Goal: Contribute content: Contribute content

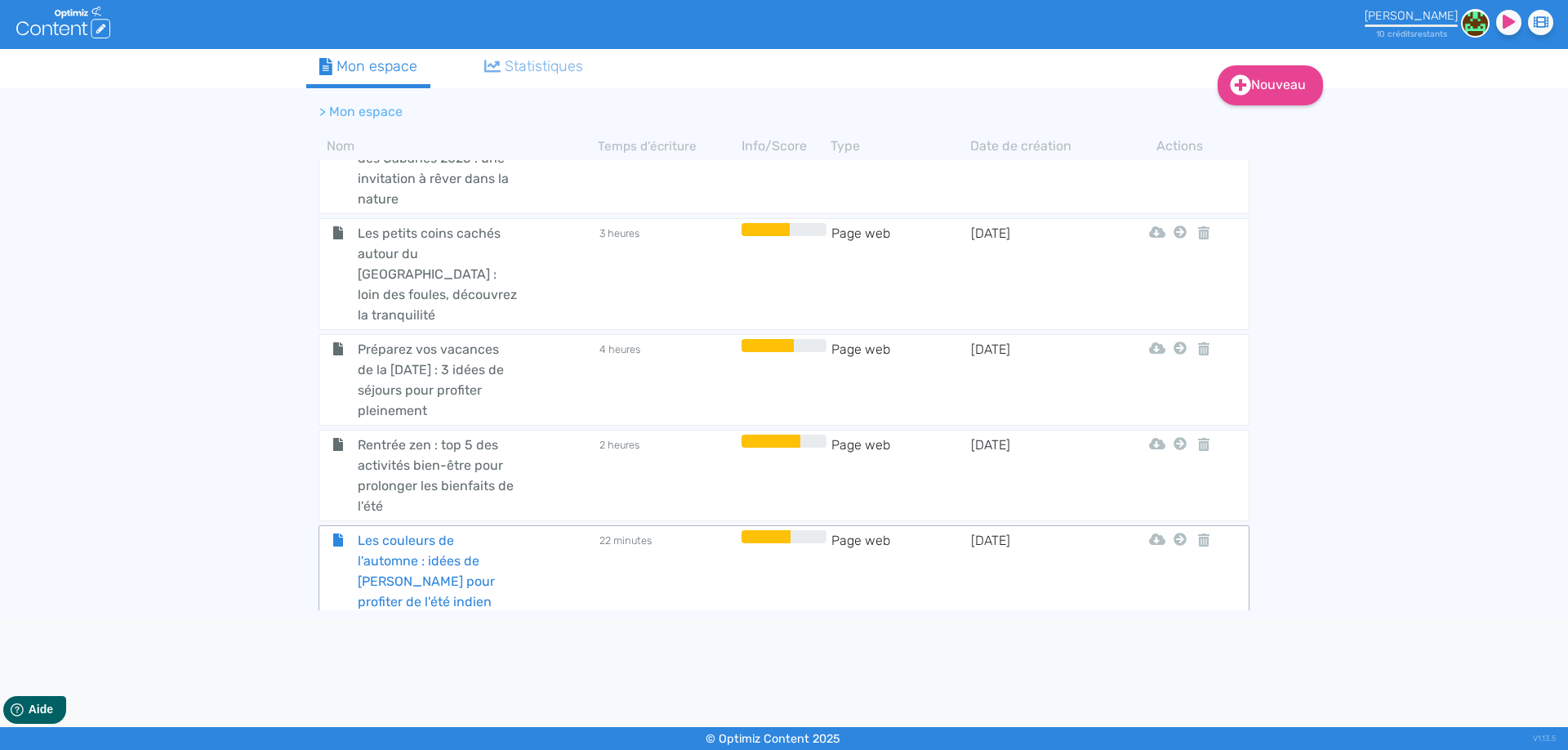
scroll to position [1721, 0]
click at [451, 530] on span "Les couleurs de l'automne : idées de [PERSON_NAME] pour profiter de l'été indien" at bounding box center [437, 571] width 183 height 82
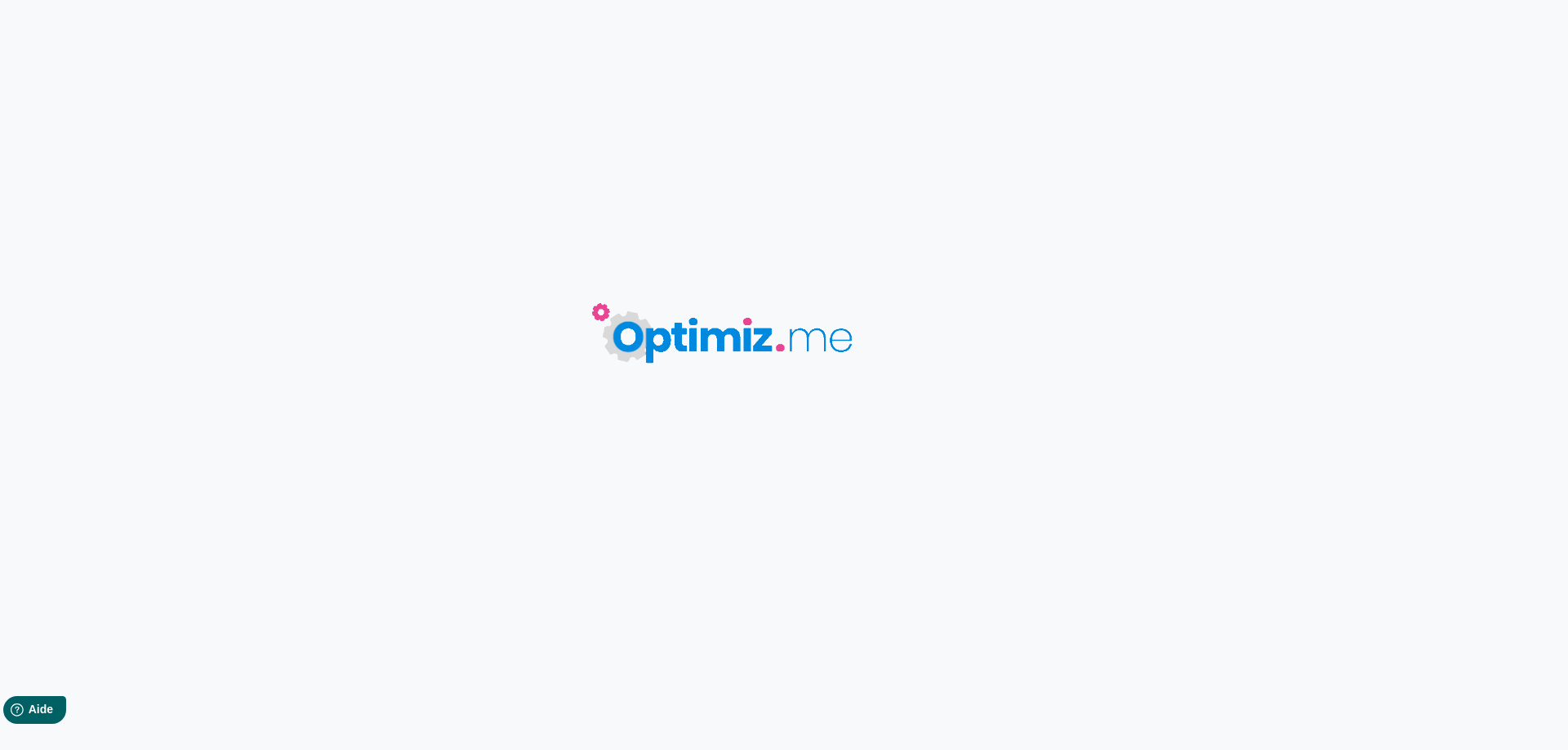
type input "Les couleurs de l'automne : idées de [PERSON_NAME] pour profiter de l'été indien"
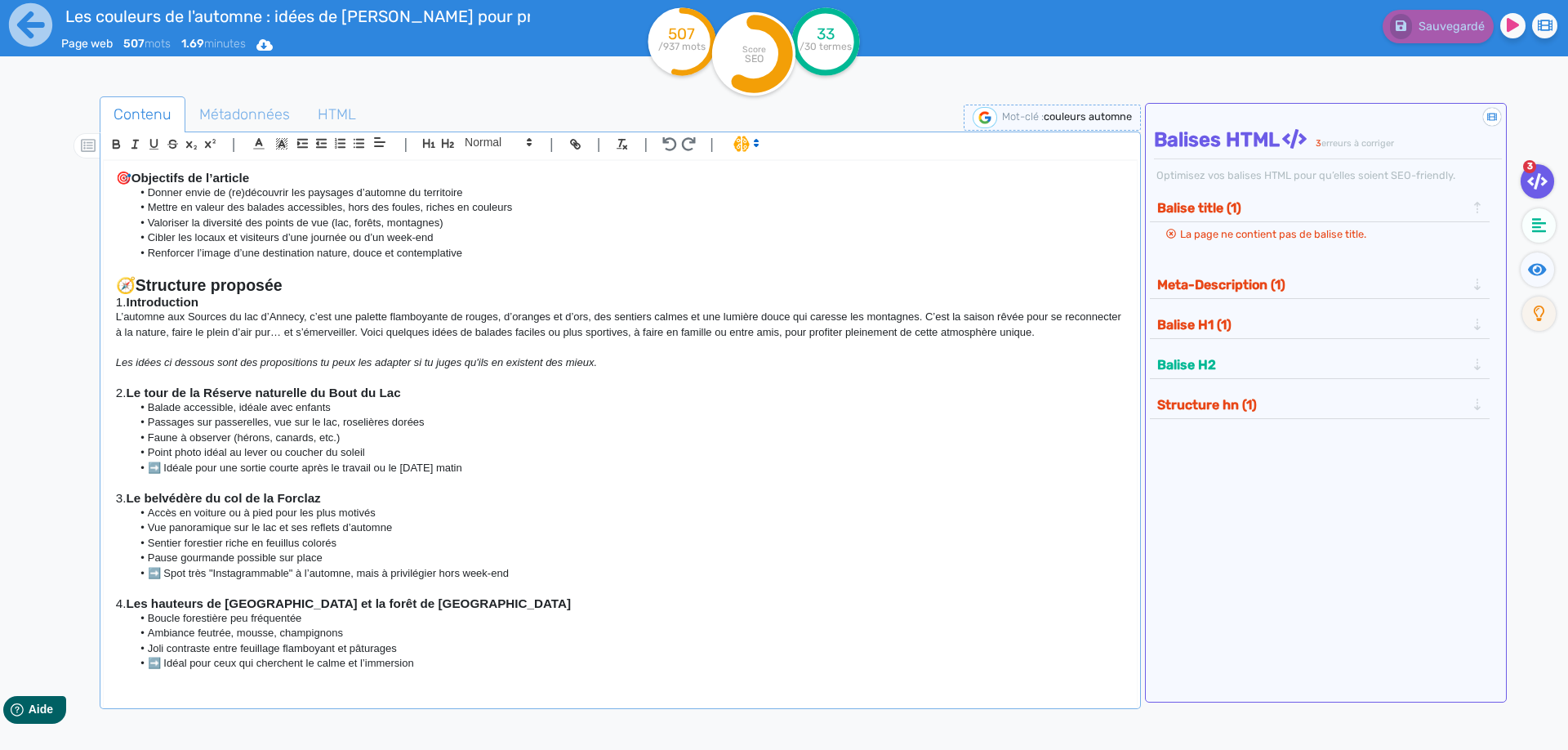
click at [0, 342] on div "Les couleurs de l'automne : idées de balades pour profiter de l'été indien Page…" at bounding box center [784, 426] width 1568 height 853
click at [583, 325] on p "L’automne aux Sources du lac d’Annecy, c’est une palette flamboyante de rouges,…" at bounding box center [620, 325] width 1009 height 30
click at [493, 318] on p "L’automne aux Sources du lac d’Annecy, c’est une palette flamboyante de rouges,…" at bounding box center [620, 325] width 1009 height 30
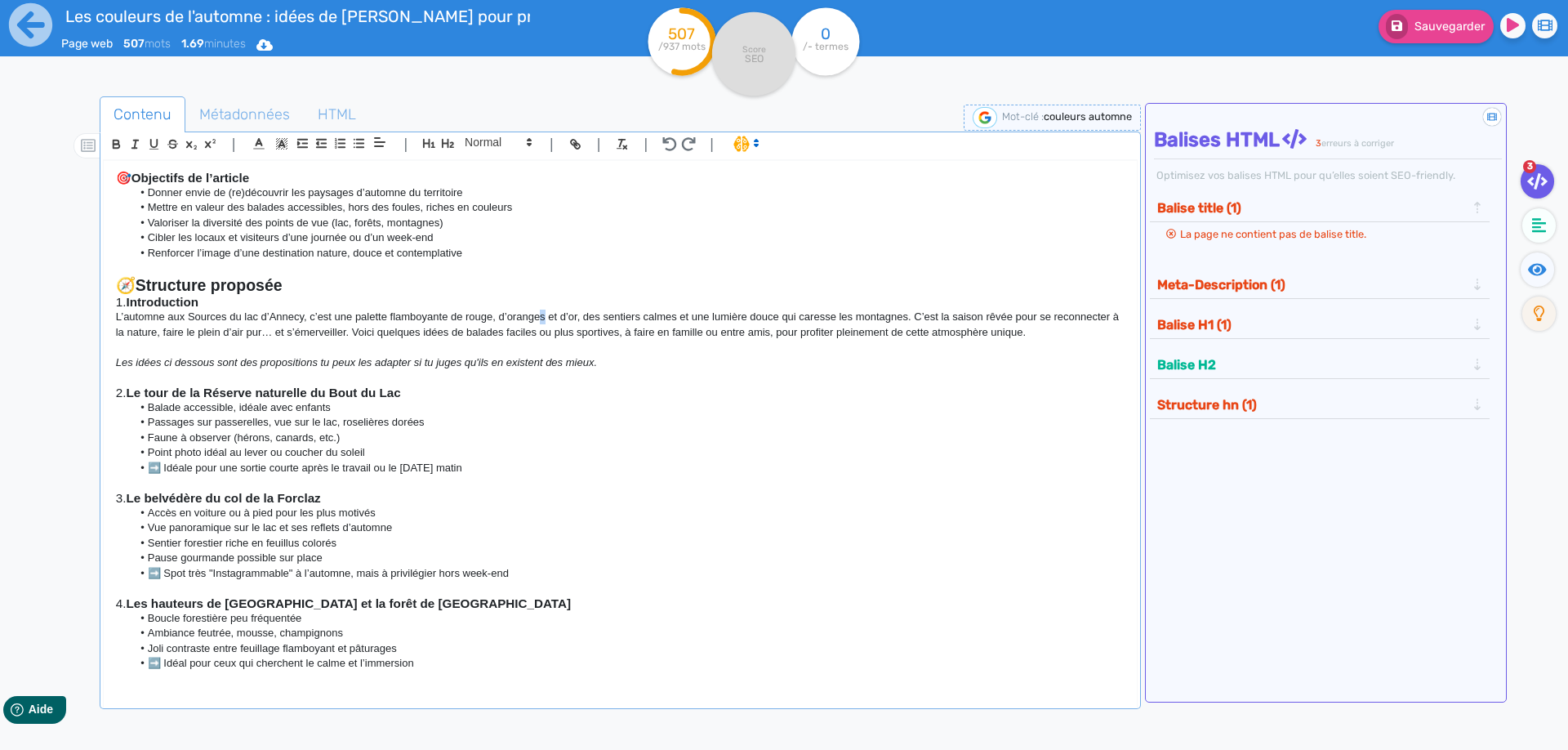
click at [541, 321] on p "L’automne aux Sources du lac d’Annecy, c’est une palette flamboyante de rouge, …" at bounding box center [620, 325] width 1009 height 30
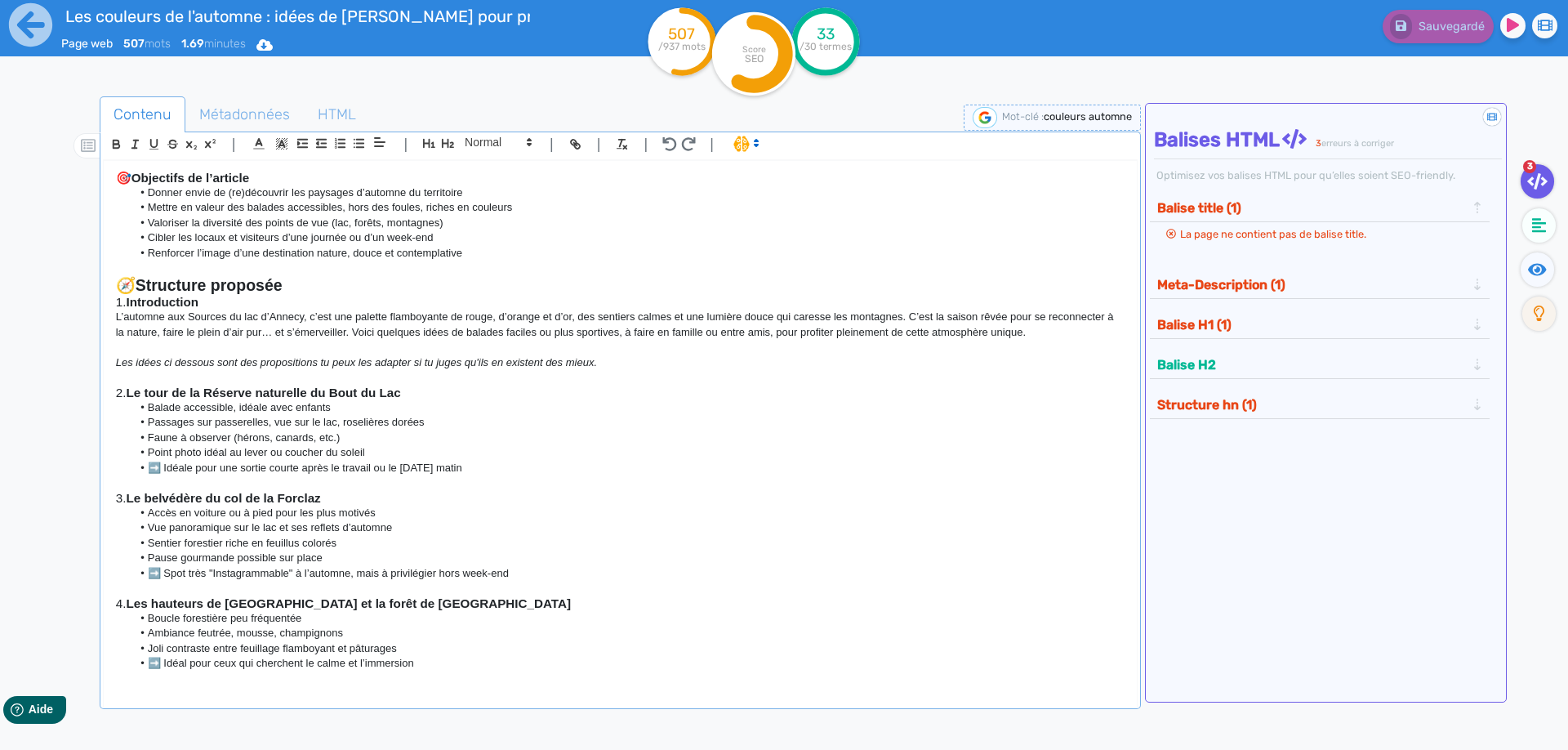
click at [177, 479] on p at bounding box center [620, 483] width 1009 height 15
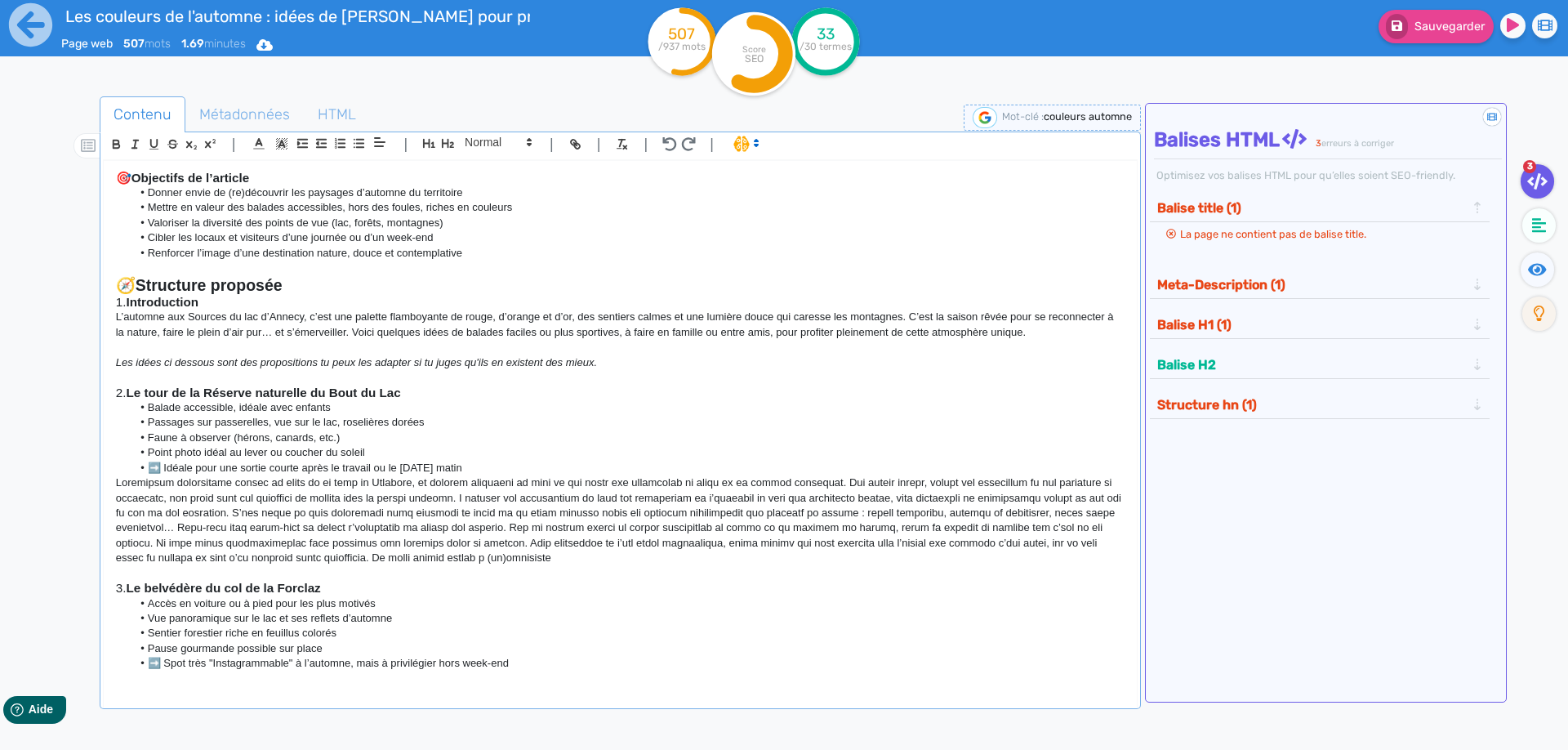
click at [510, 460] on li "Point photo idéal au lever ou coucher du soleil" at bounding box center [627, 452] width 992 height 15
click at [481, 467] on li "➡️ Idéale pour une sortie courte après le travail ou le [DATE] matin" at bounding box center [627, 468] width 992 height 15
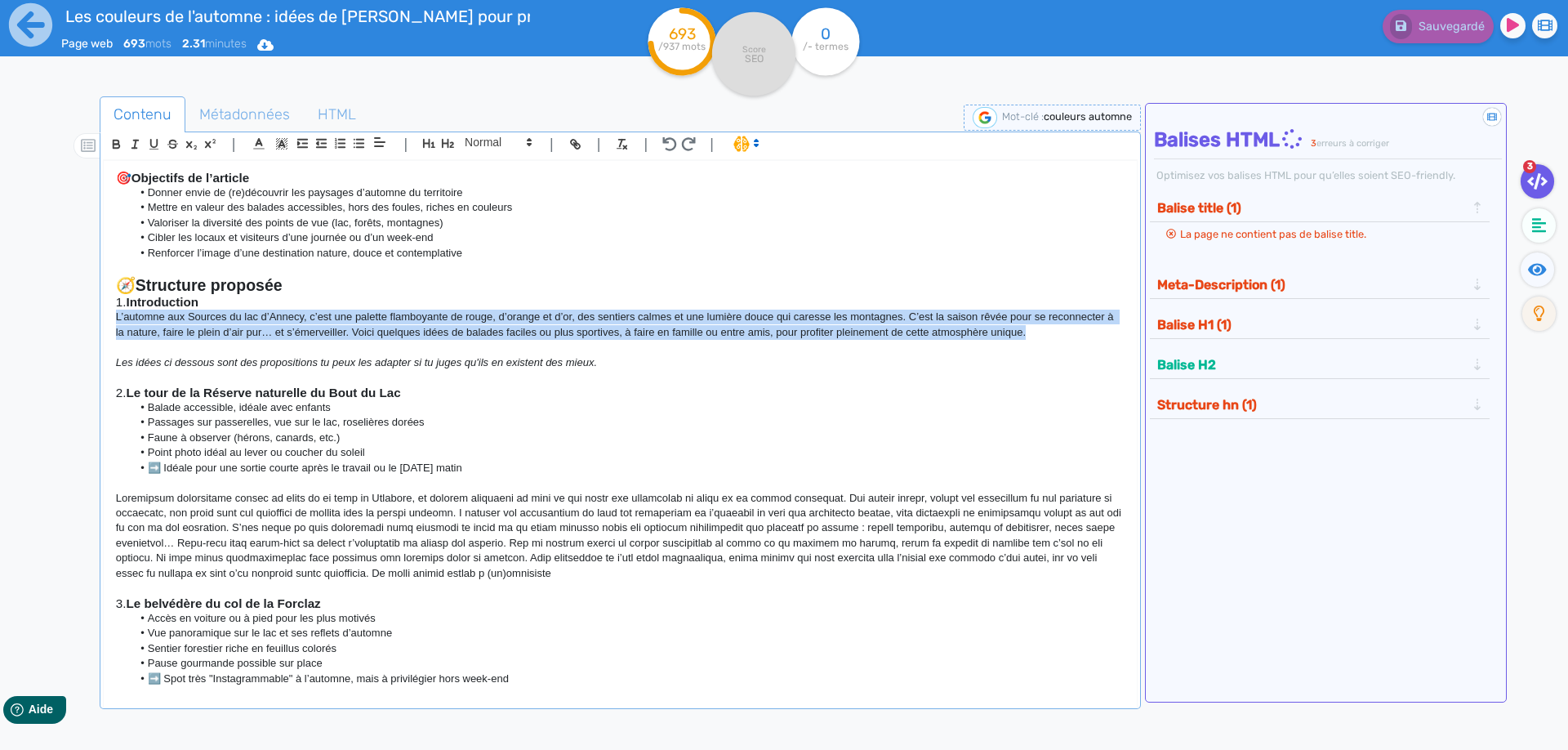
drag, startPoint x: 1049, startPoint y: 337, endPoint x: 63, endPoint y: 326, distance: 986.1
click at [103, 326] on div "🎯 Objectifs de l’article Donner envie de (re)découvrir les paysages d’automne d…" at bounding box center [620, 424] width 1033 height 526
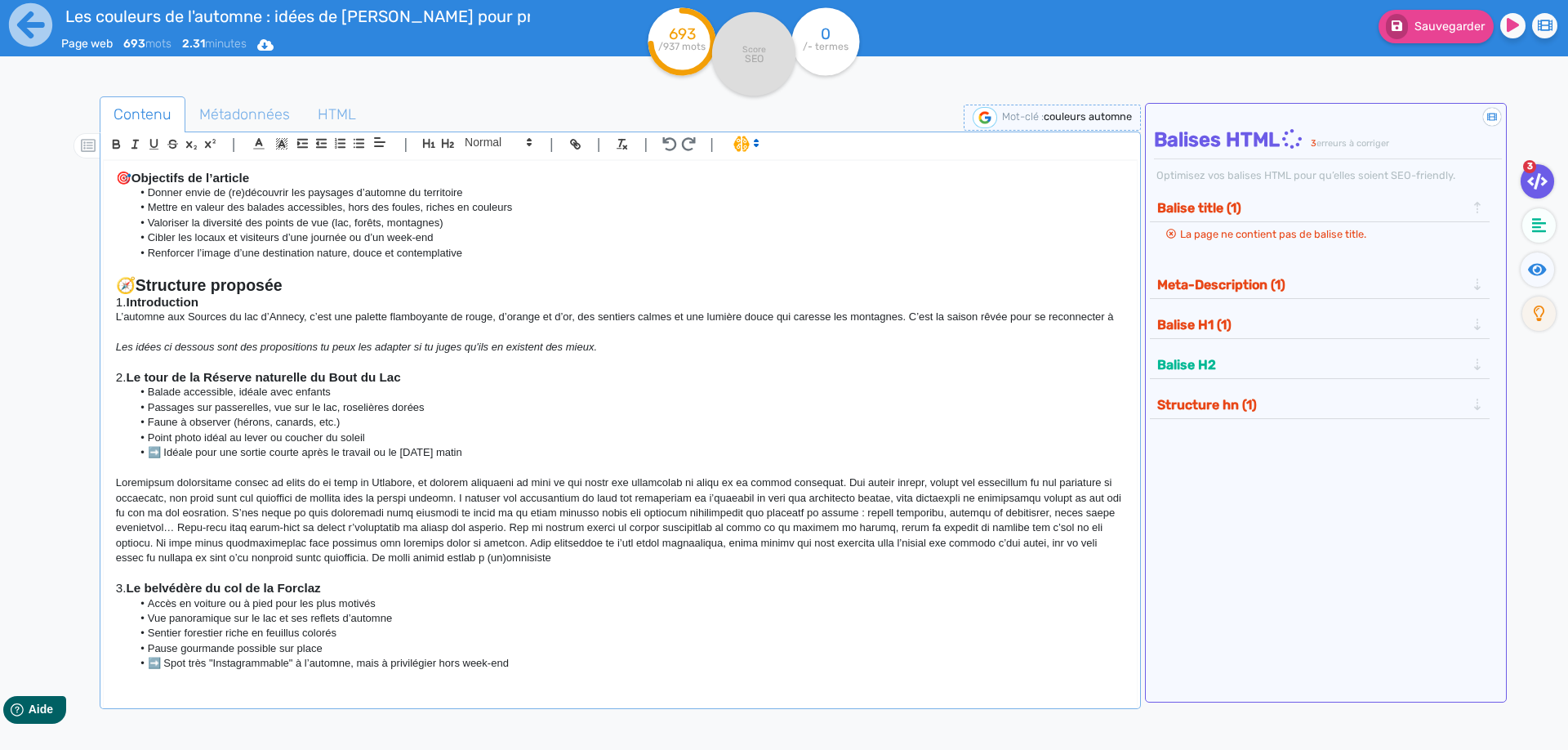
click at [123, 172] on h3 "🎯 Objectifs de l’article" at bounding box center [620, 177] width 1009 height 15
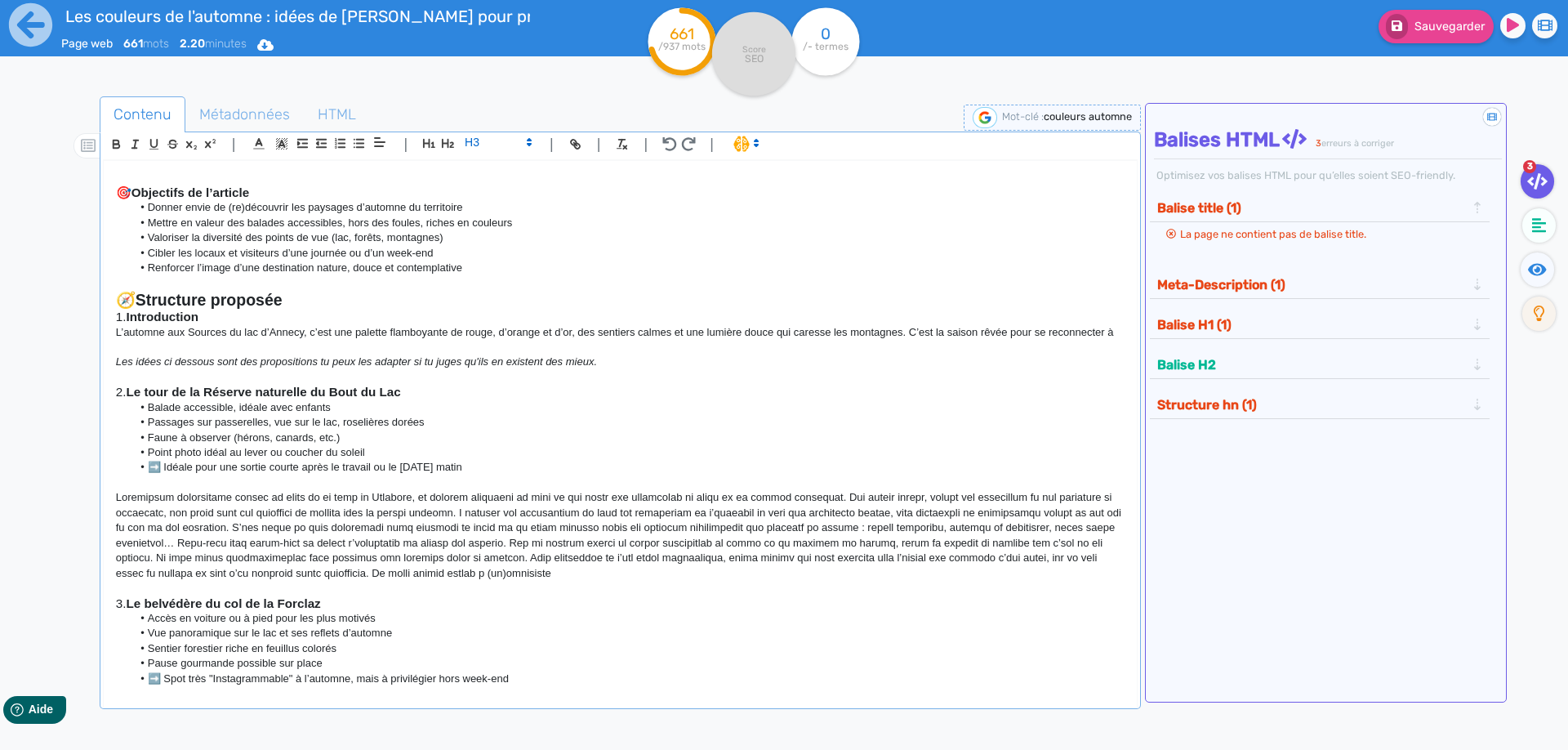
click at [175, 168] on div "🎯 Objectifs de l’article Donner envie de (re)découvrir les paysages d’automne d…" at bounding box center [620, 424] width 1033 height 526
click at [152, 356] on p "Les idées ci dessous sont des propositions tu peux les adapter si tu juges qu'i…" at bounding box center [620, 362] width 1009 height 15
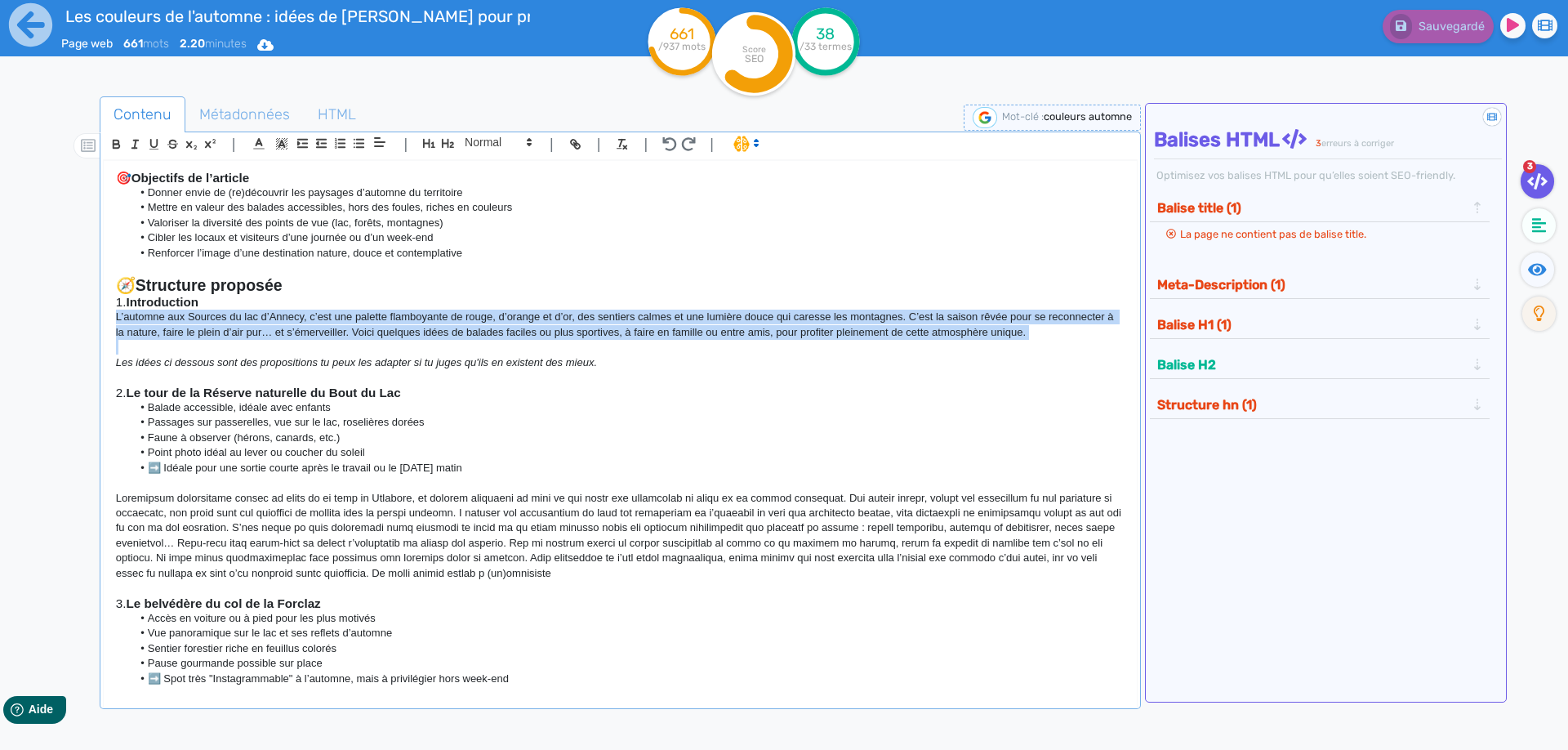
drag, startPoint x: 114, startPoint y: 323, endPoint x: 1038, endPoint y: 341, distance: 924.2
click at [1038, 341] on div "🎯 Objectifs de l’article Donner envie de (re)découvrir les paysages d’automne d…" at bounding box center [620, 424] width 1033 height 526
copy p "L’automne aux Sources du lac d’Annecy, c’est une palette flamboyante de rouge, …"
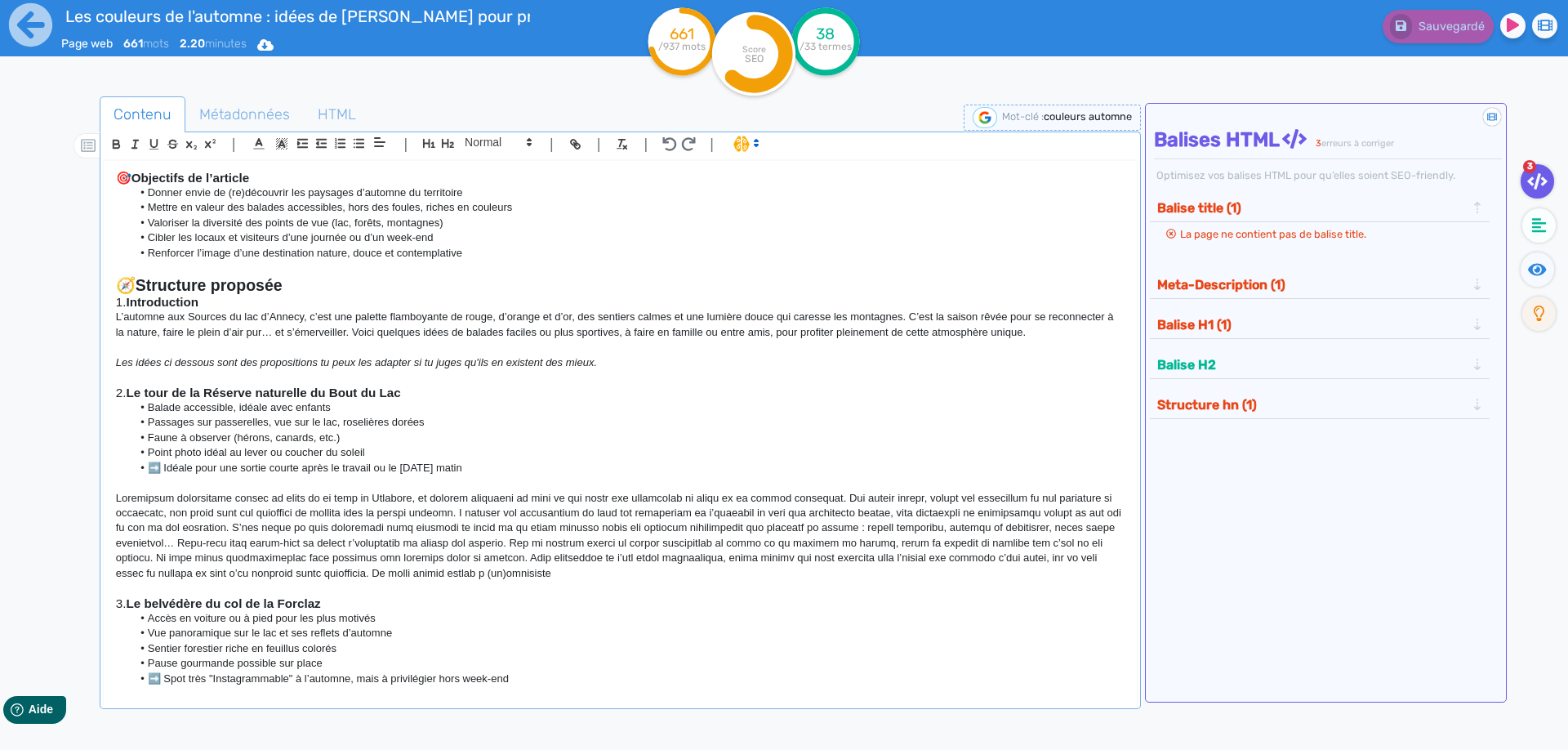
click at [120, 182] on h3 "🎯 Objectifs de l’article" at bounding box center [620, 177] width 1009 height 15
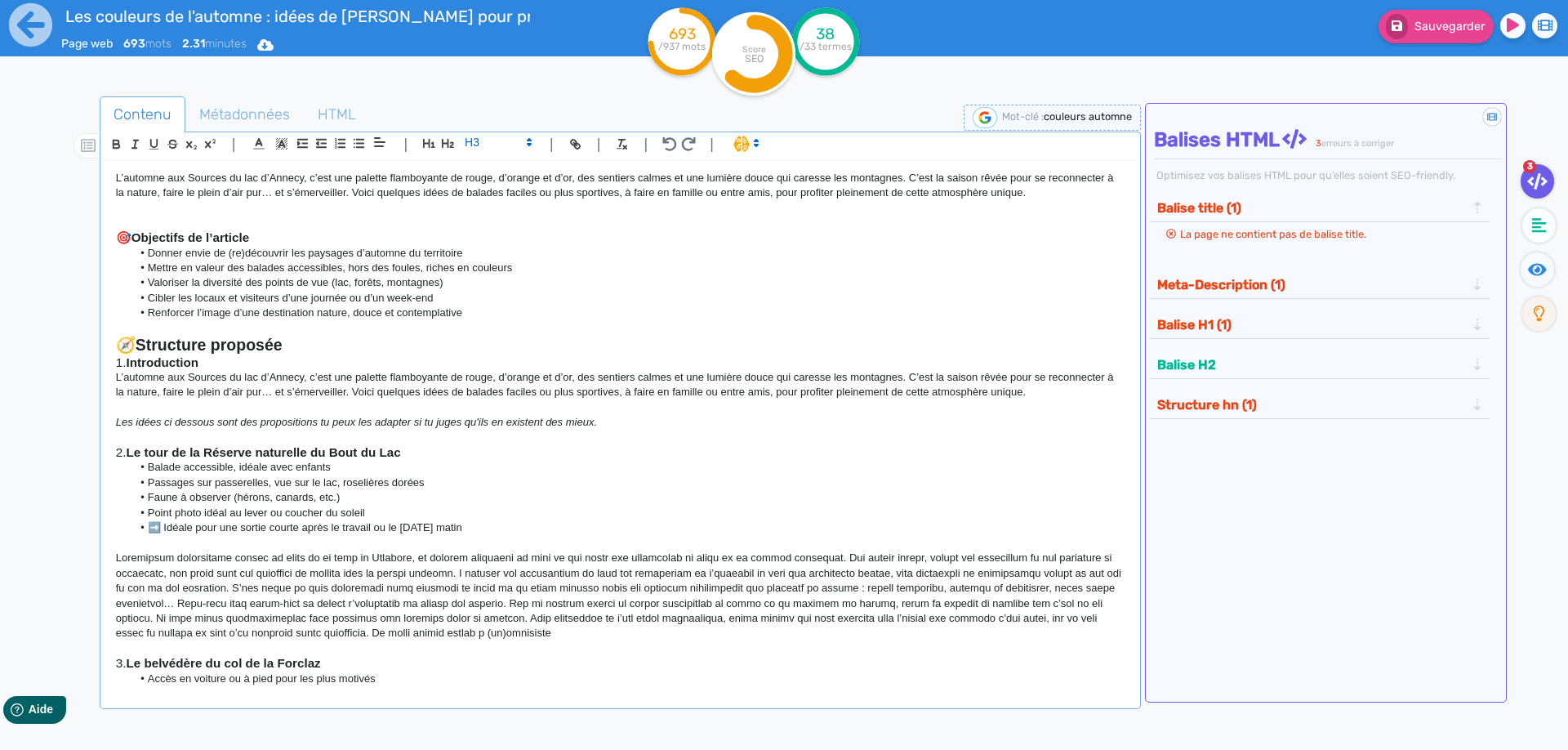
click at [115, 173] on div "L’automne aux Sources du lac d’Annecy, c’est une palette flamboyante de rouge, …" at bounding box center [620, 424] width 1033 height 526
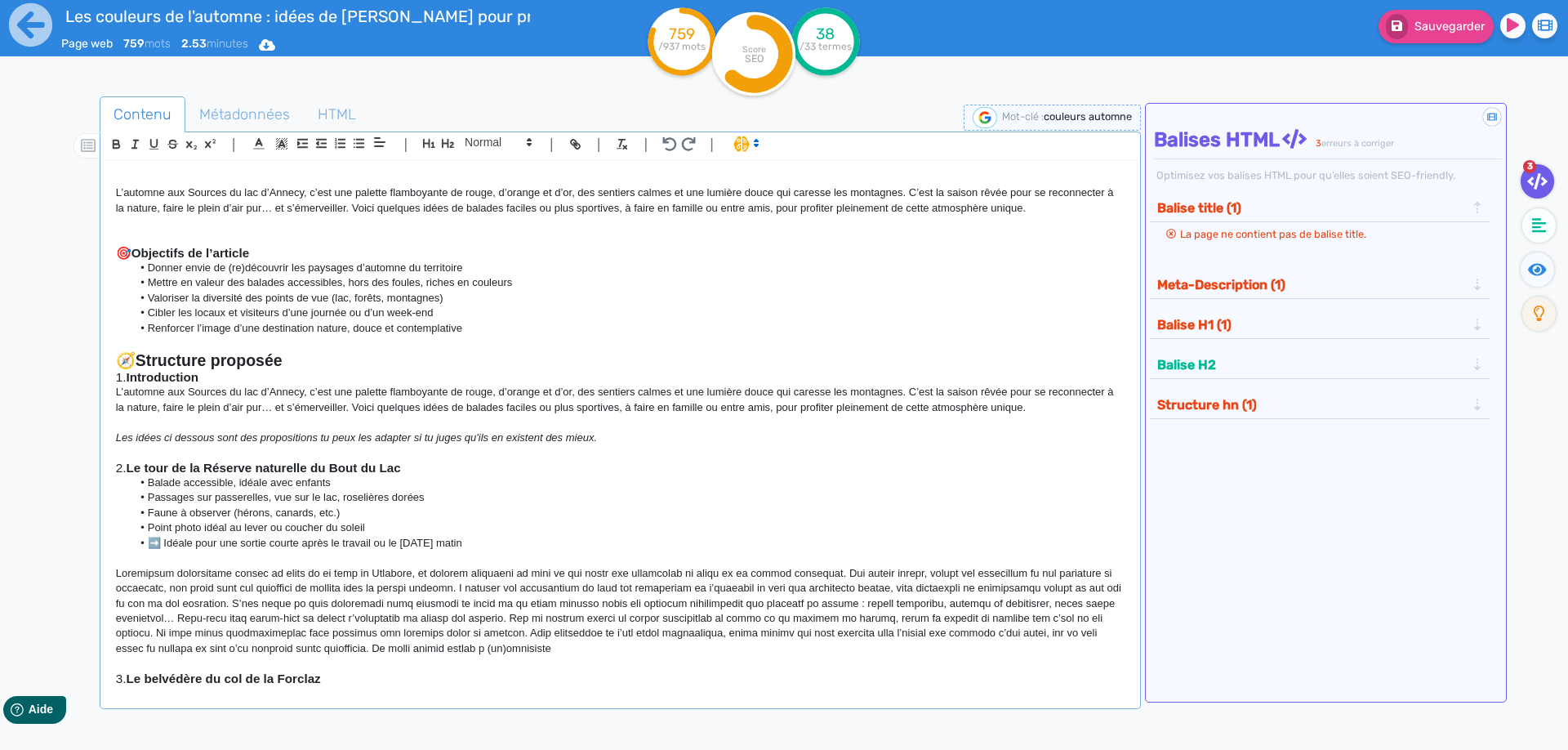
click at [139, 168] on div "L’automne aux Sources du lac d’Annecy, c’est une palette flamboyante de rouge, …" at bounding box center [620, 424] width 1033 height 526
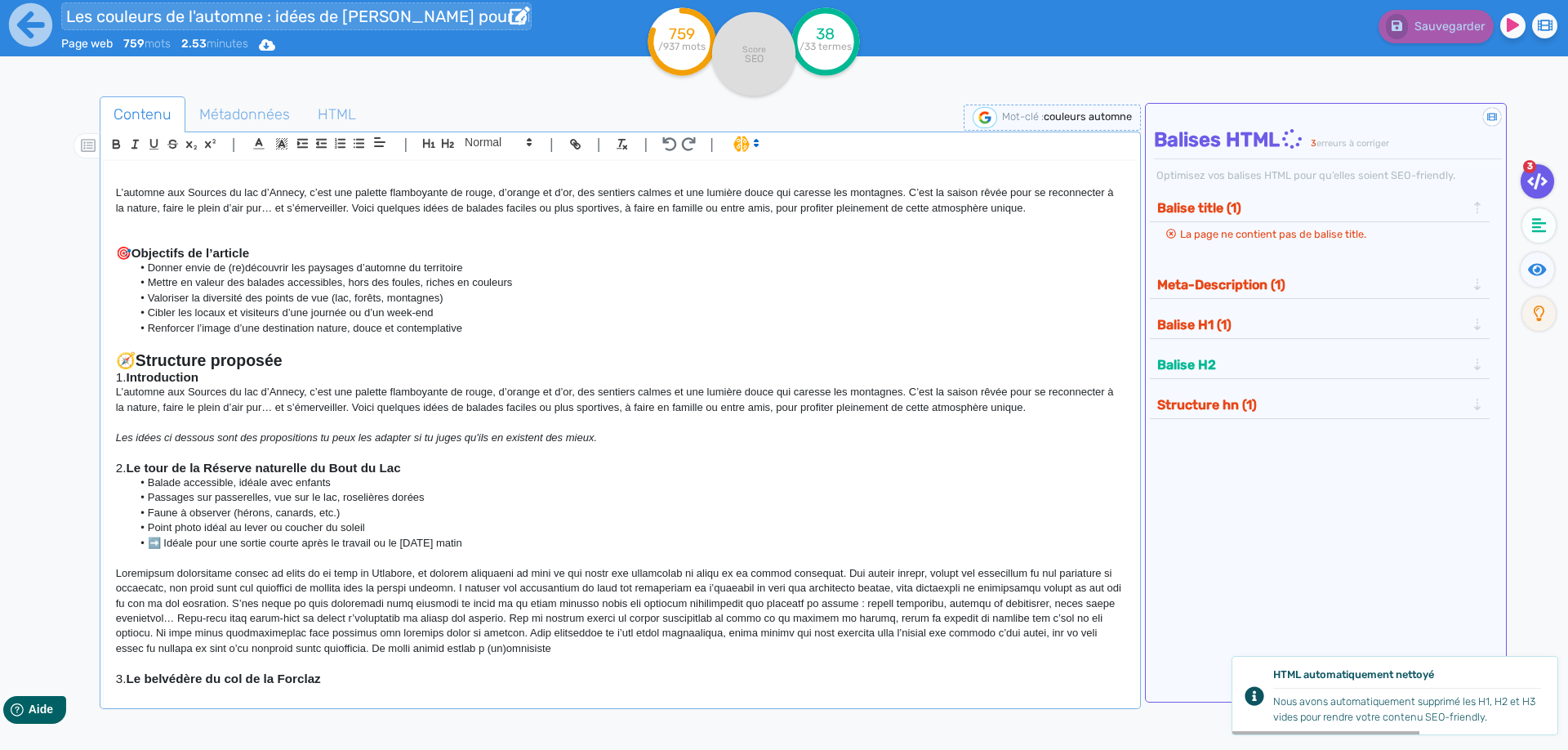
click at [448, 23] on input "Les couleurs de l'automne : idées de [PERSON_NAME] pour profiter de l'été indien" at bounding box center [296, 17] width 470 height 28
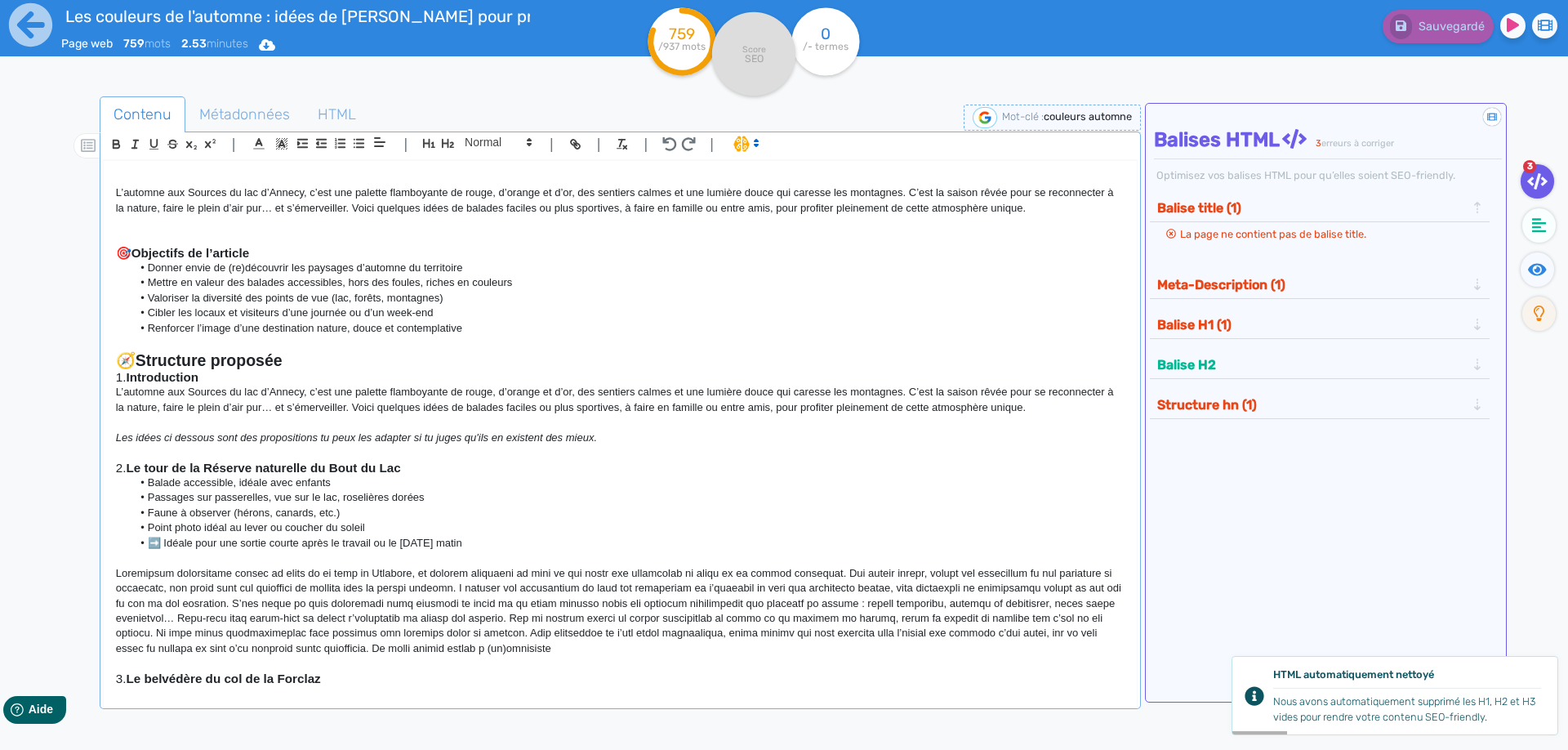
click at [172, 167] on div "L’automne aux Sources du lac d’Annecy, c’est une palette flamboyante de rouge, …" at bounding box center [620, 424] width 1033 height 526
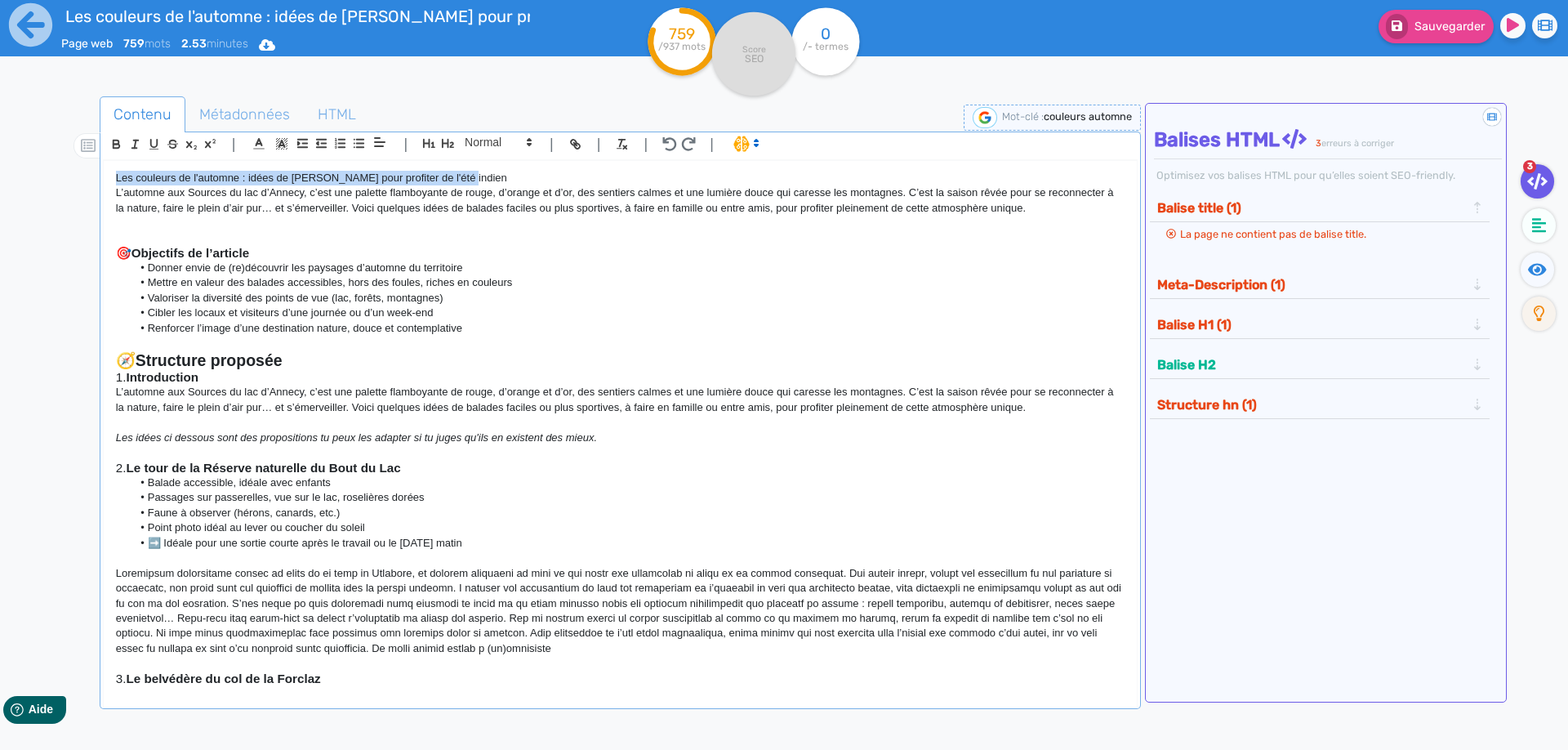
drag, startPoint x: 494, startPoint y: 171, endPoint x: 106, endPoint y: 181, distance: 388.1
click at [106, 181] on div "Les couleurs de l'automne : idées de [PERSON_NAME] pour profiter de l'été indie…" at bounding box center [620, 424] width 1033 height 526
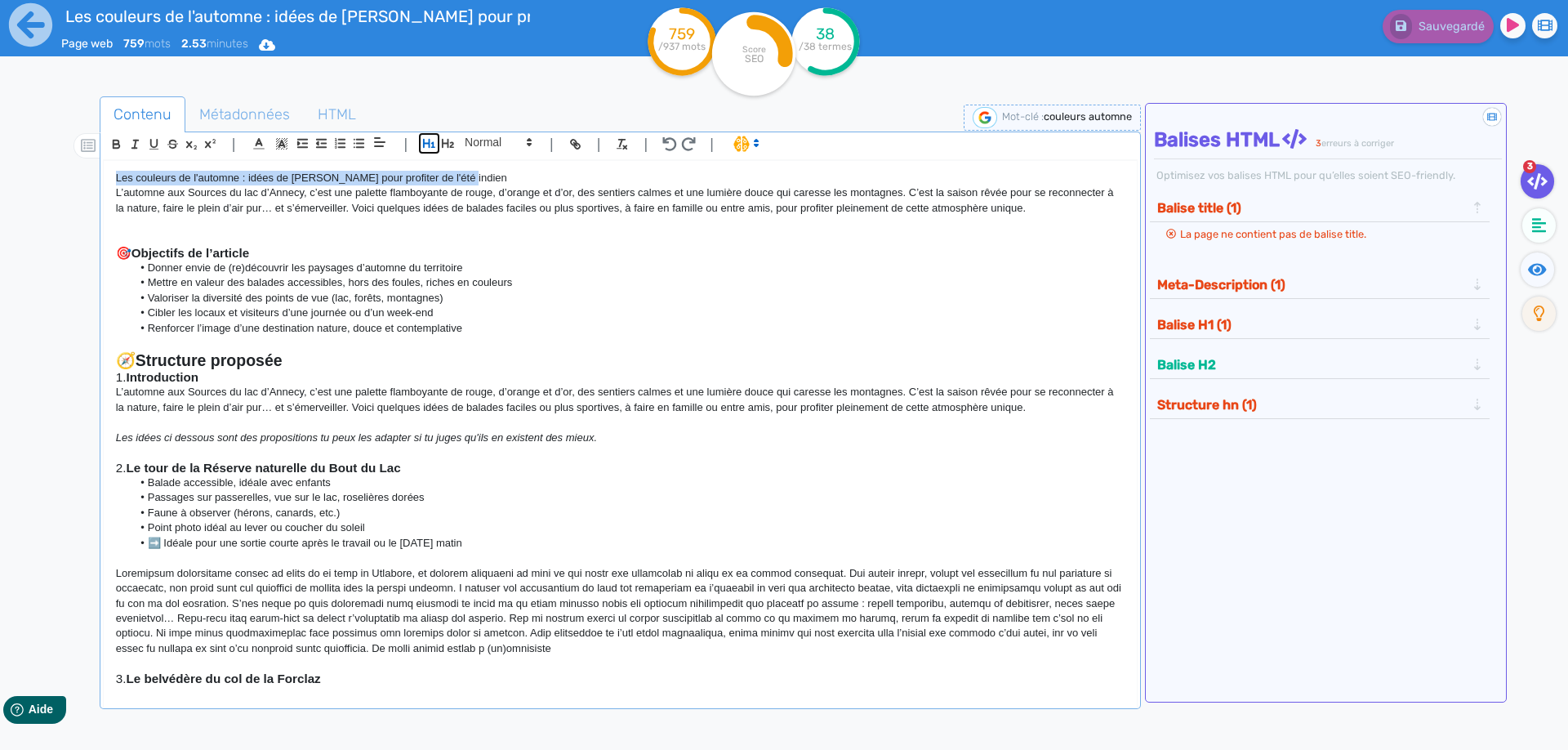
click at [424, 140] on icon "button" at bounding box center [429, 144] width 12 height 9
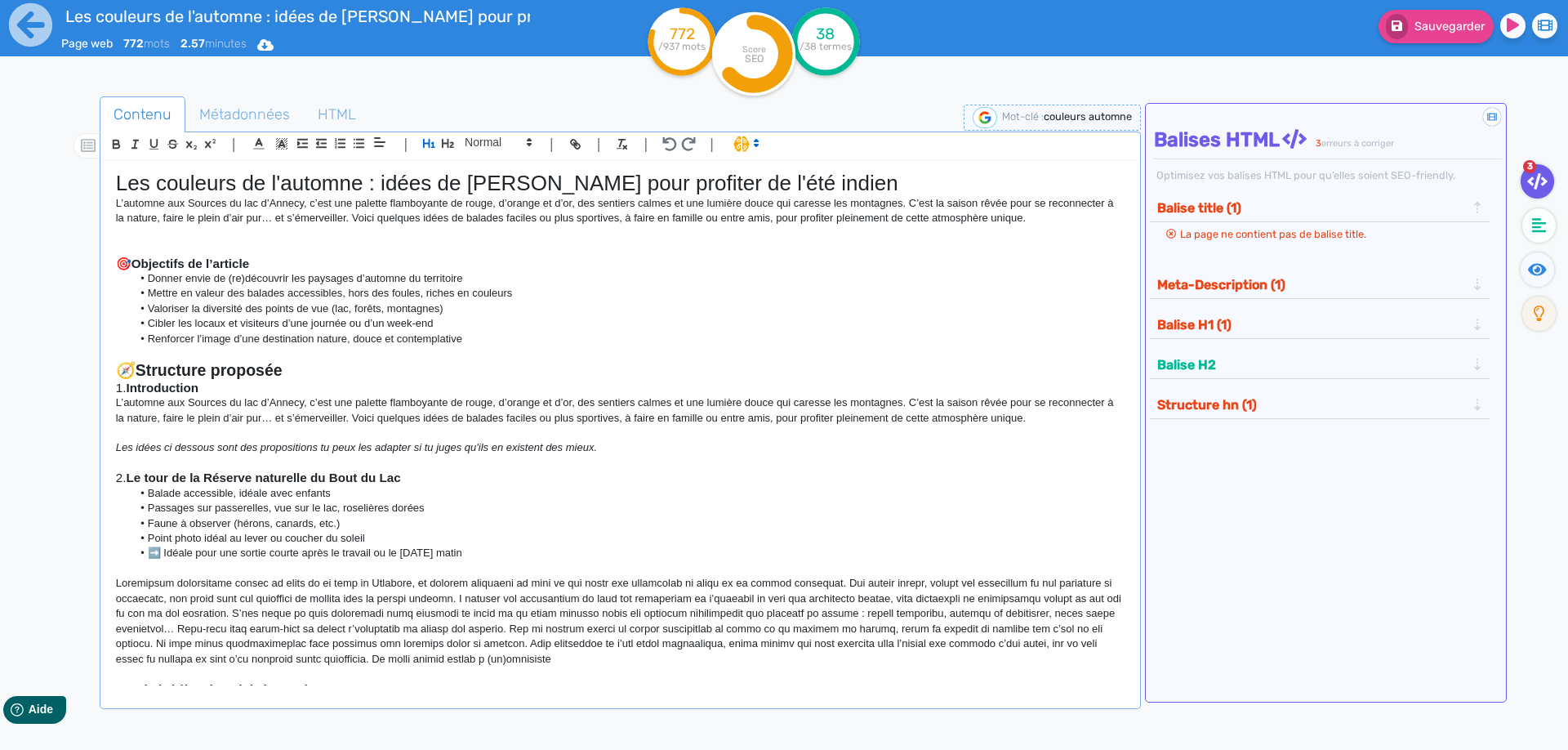
click at [476, 230] on p at bounding box center [620, 233] width 1009 height 15
click at [824, 179] on h1 "Les couleurs de l'automne : idées de [PERSON_NAME] pour profiter de l'été indien" at bounding box center [620, 183] width 1009 height 25
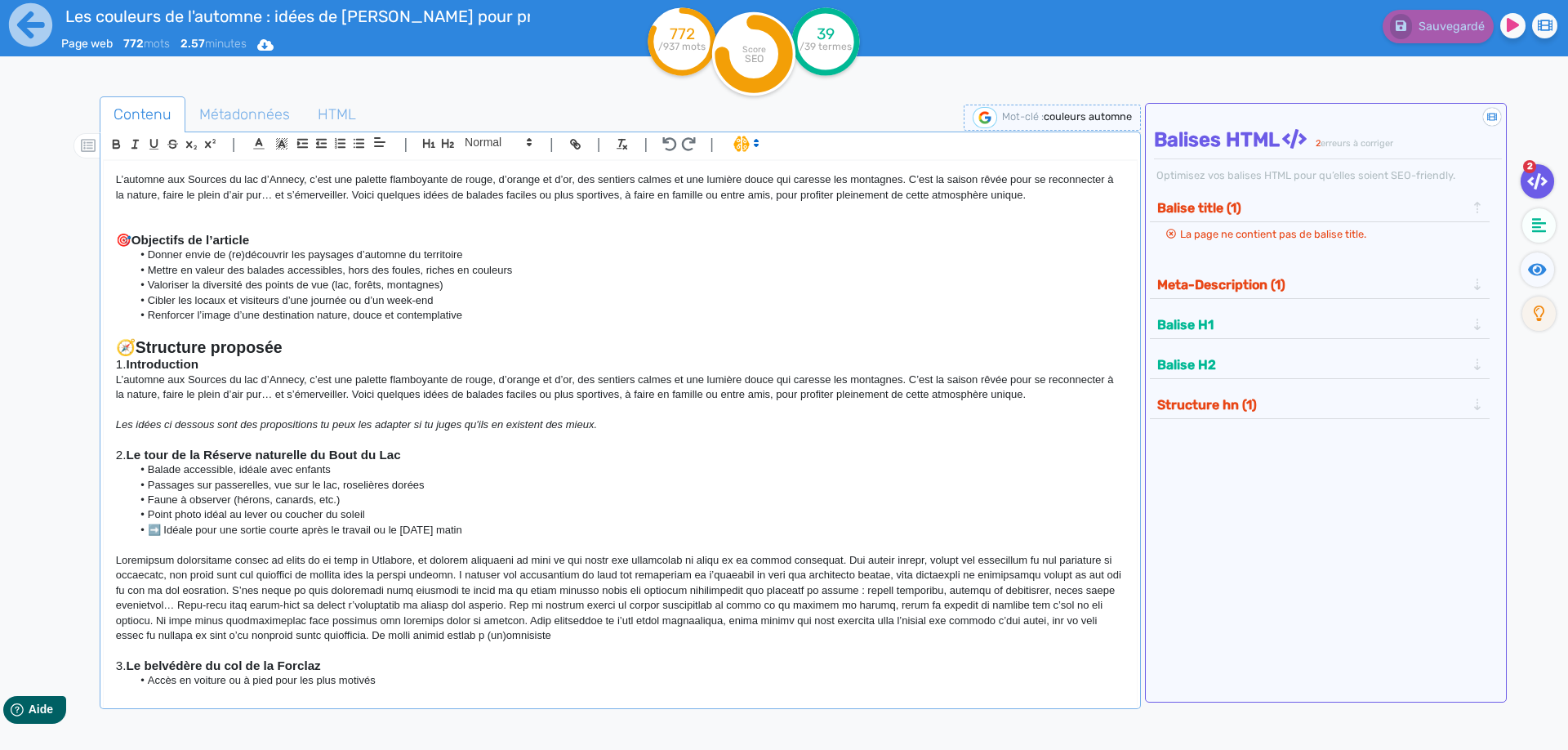
scroll to position [221, 0]
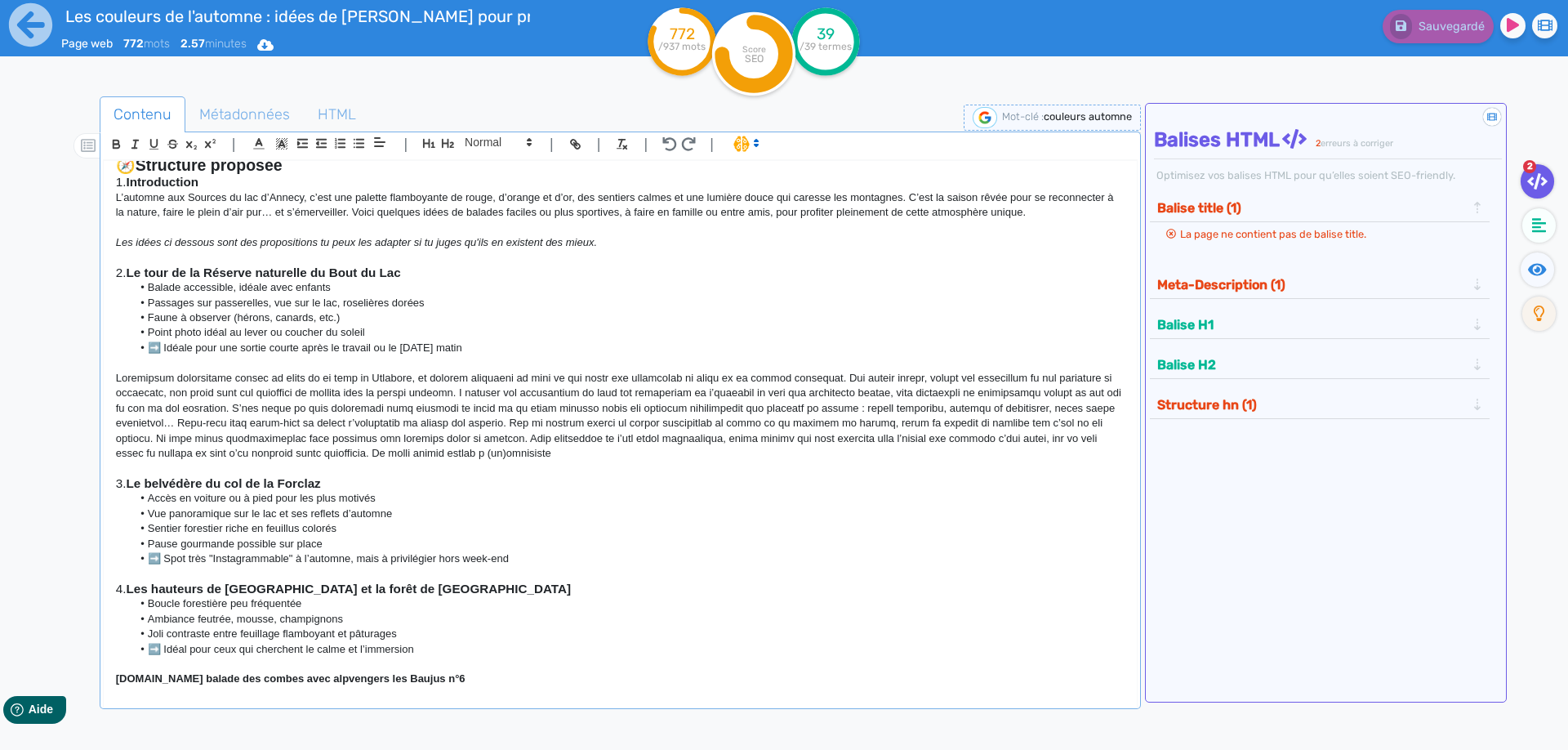
drag, startPoint x: 519, startPoint y: 455, endPoint x: 37, endPoint y: 359, distance: 491.5
click at [103, 359] on div "Les couleurs de l'automne : idées de [PERSON_NAME] pour profiter de l'été indie…" at bounding box center [620, 424] width 1033 height 526
click at [324, 310] on li "Passages sur passerelles, vue sur le lac, roselières dorées" at bounding box center [627, 303] width 992 height 15
drag, startPoint x: 410, startPoint y: 276, endPoint x: 90, endPoint y: 261, distance: 320.4
click at [103, 261] on div "Les couleurs de l'automne : idées de [PERSON_NAME] pour profiter de l'été indie…" at bounding box center [620, 424] width 1033 height 526
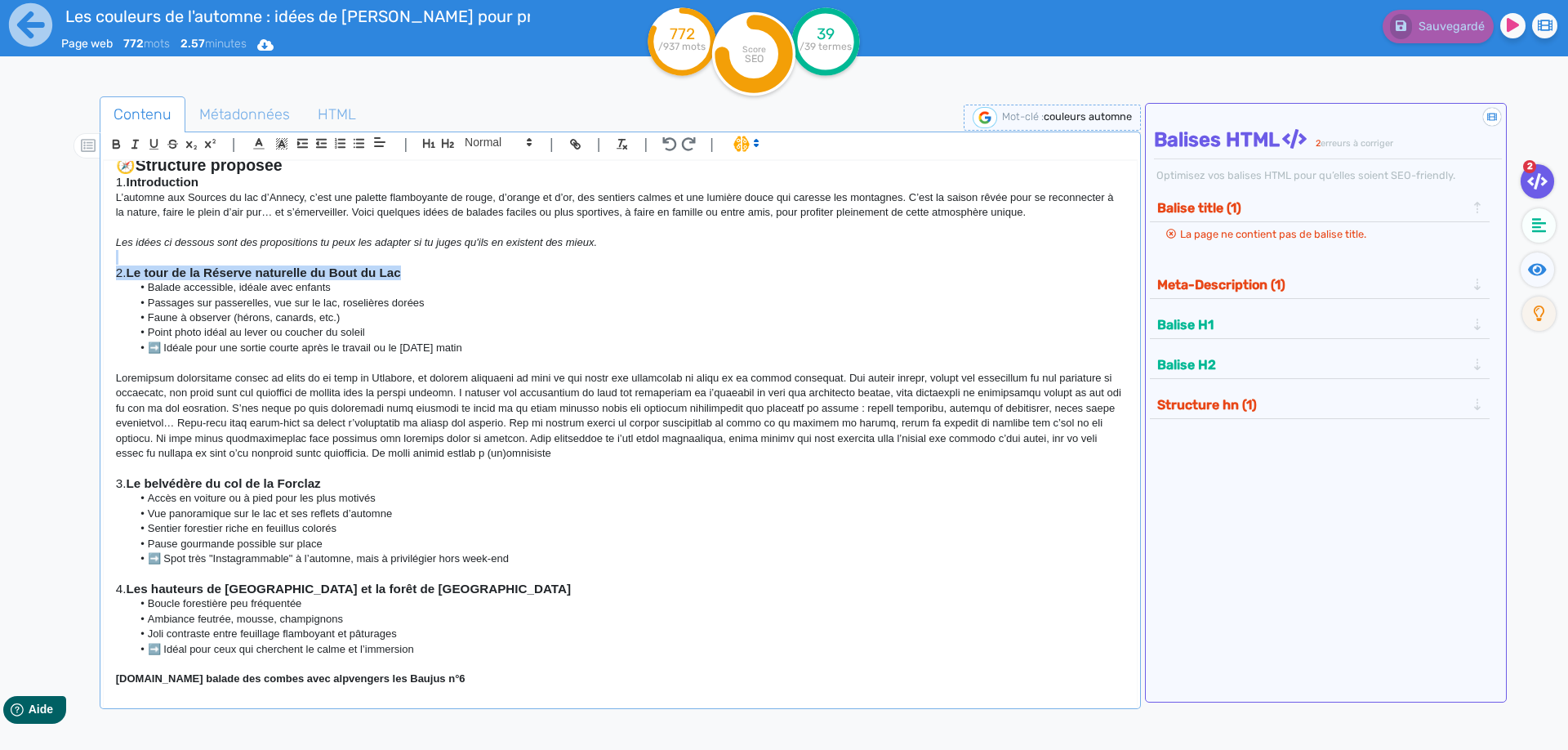
copy div "2. Le tour de la Réserve naturelle du [GEOGRAPHIC_DATA]"
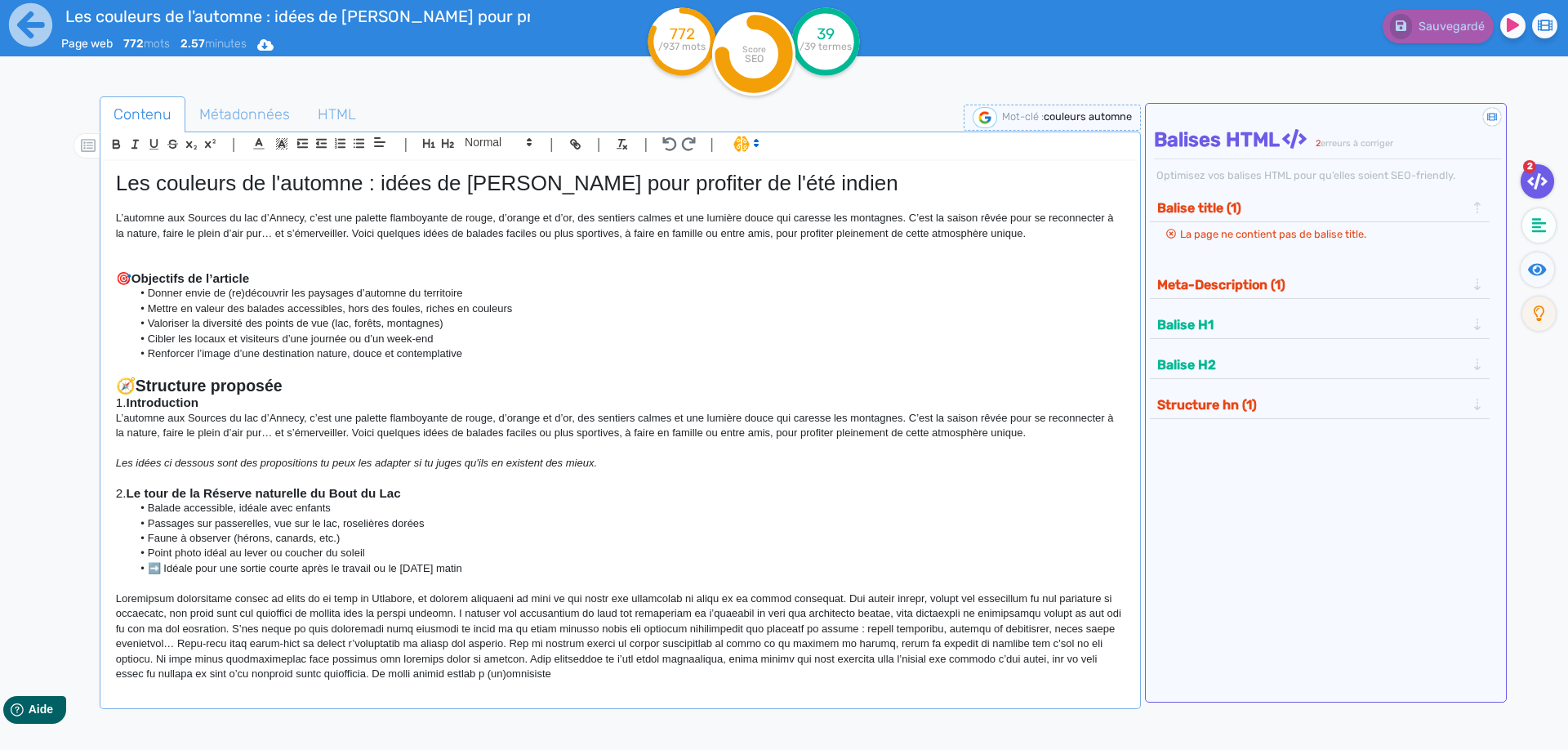
click at [140, 256] on p at bounding box center [620, 248] width 1009 height 15
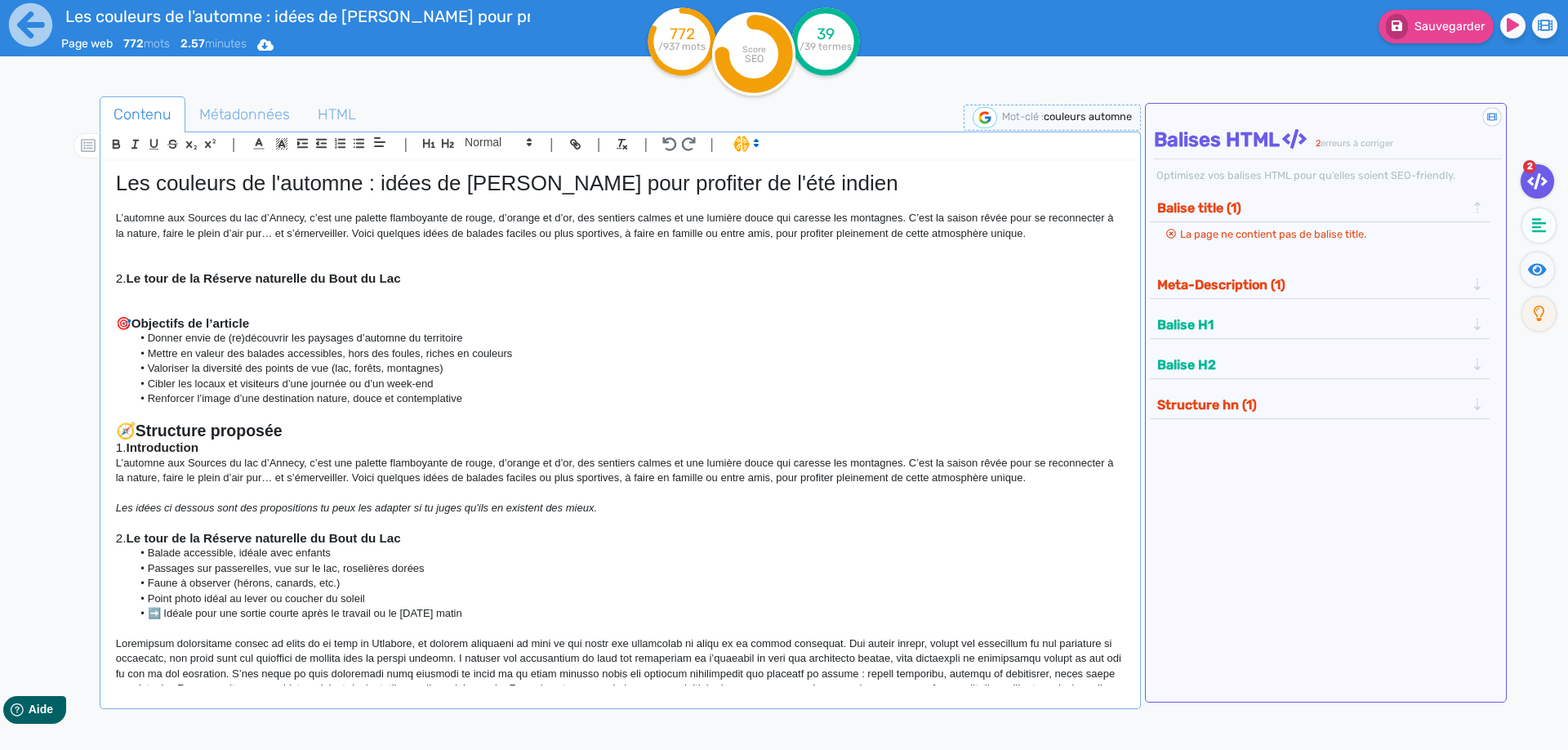
drag, startPoint x: 129, startPoint y: 276, endPoint x: 117, endPoint y: 278, distance: 12.2
click at [117, 278] on h3 "2. Le tour de la Réserve naturelle du [GEOGRAPHIC_DATA]" at bounding box center [620, 278] width 1009 height 15
click at [366, 187] on h1 "Les couleurs de l'automne : idées de [PERSON_NAME] pour profiter de l'été indien" at bounding box center [620, 183] width 1009 height 25
click at [354, 280] on strong "Le tour de la Réserve naturelle du Bout du Lac" at bounding box center [253, 278] width 275 height 14
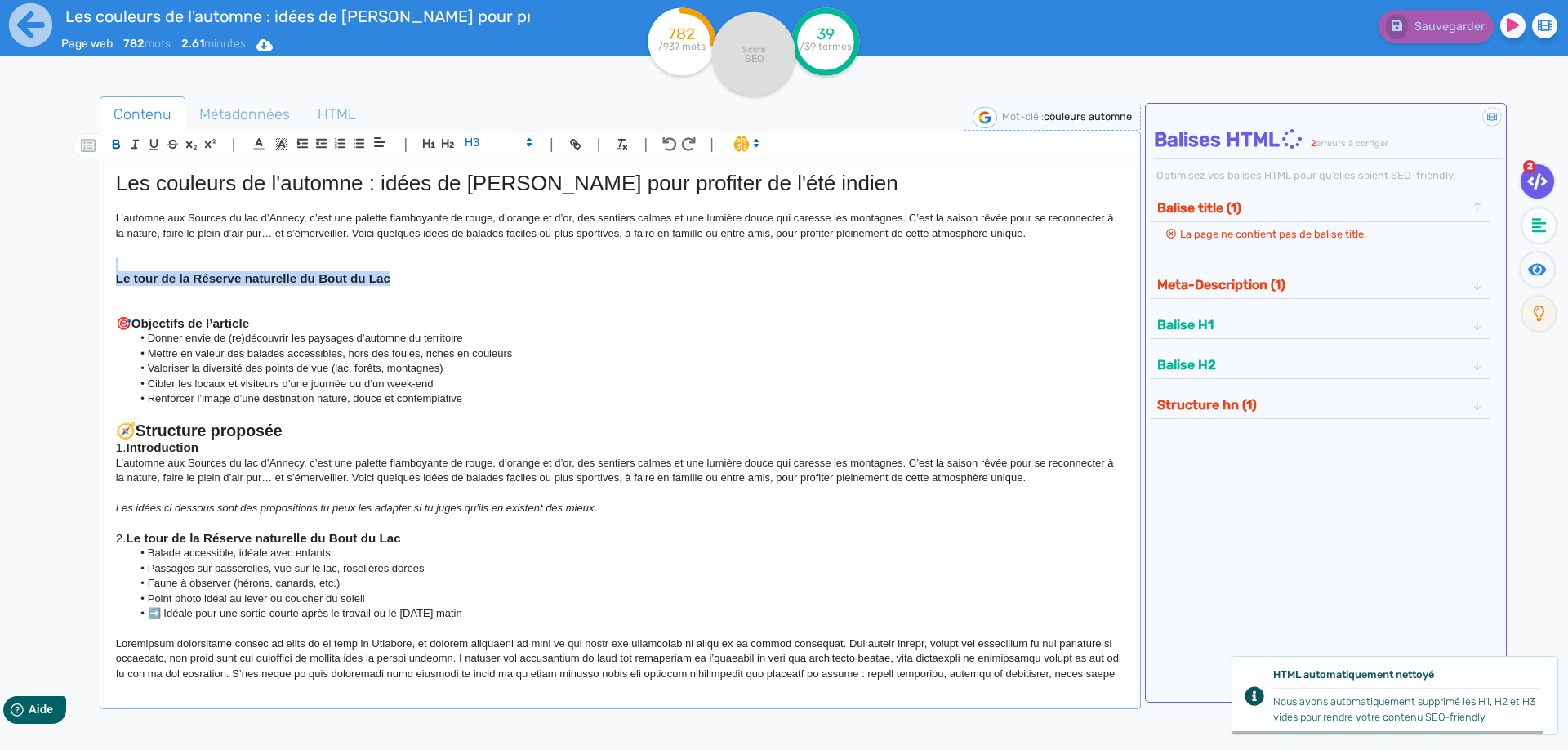
drag, startPoint x: 406, startPoint y: 279, endPoint x: 35, endPoint y: 267, distance: 371.2
click at [103, 267] on div "Les couleurs de l'automne : idées de [PERSON_NAME] pour profiter de l'été indie…" at bounding box center [620, 424] width 1033 height 526
click at [448, 144] on icon "button" at bounding box center [448, 144] width 12 height 9
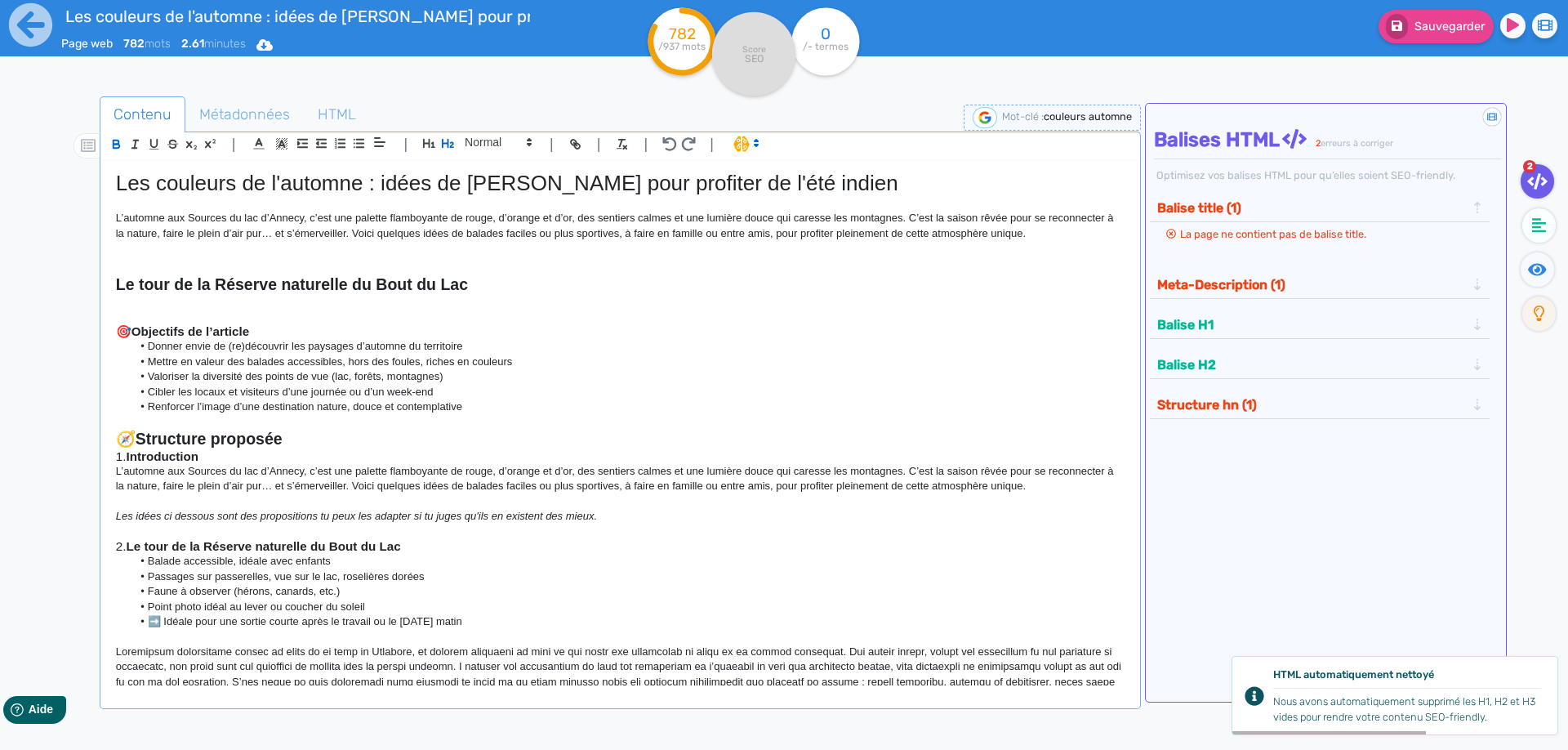
click at [499, 267] on h2 at bounding box center [620, 266] width 1009 height 19
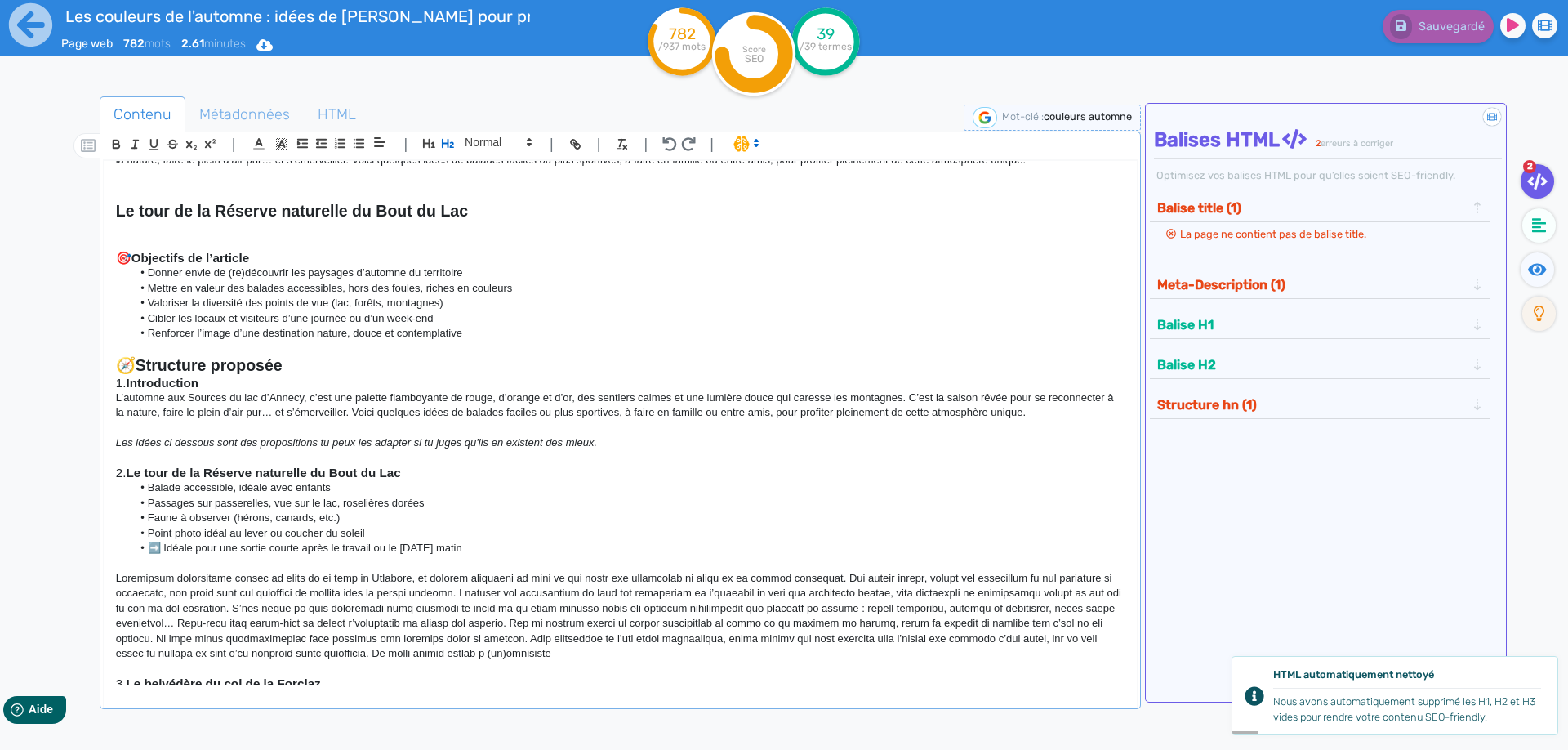
scroll to position [147, 0]
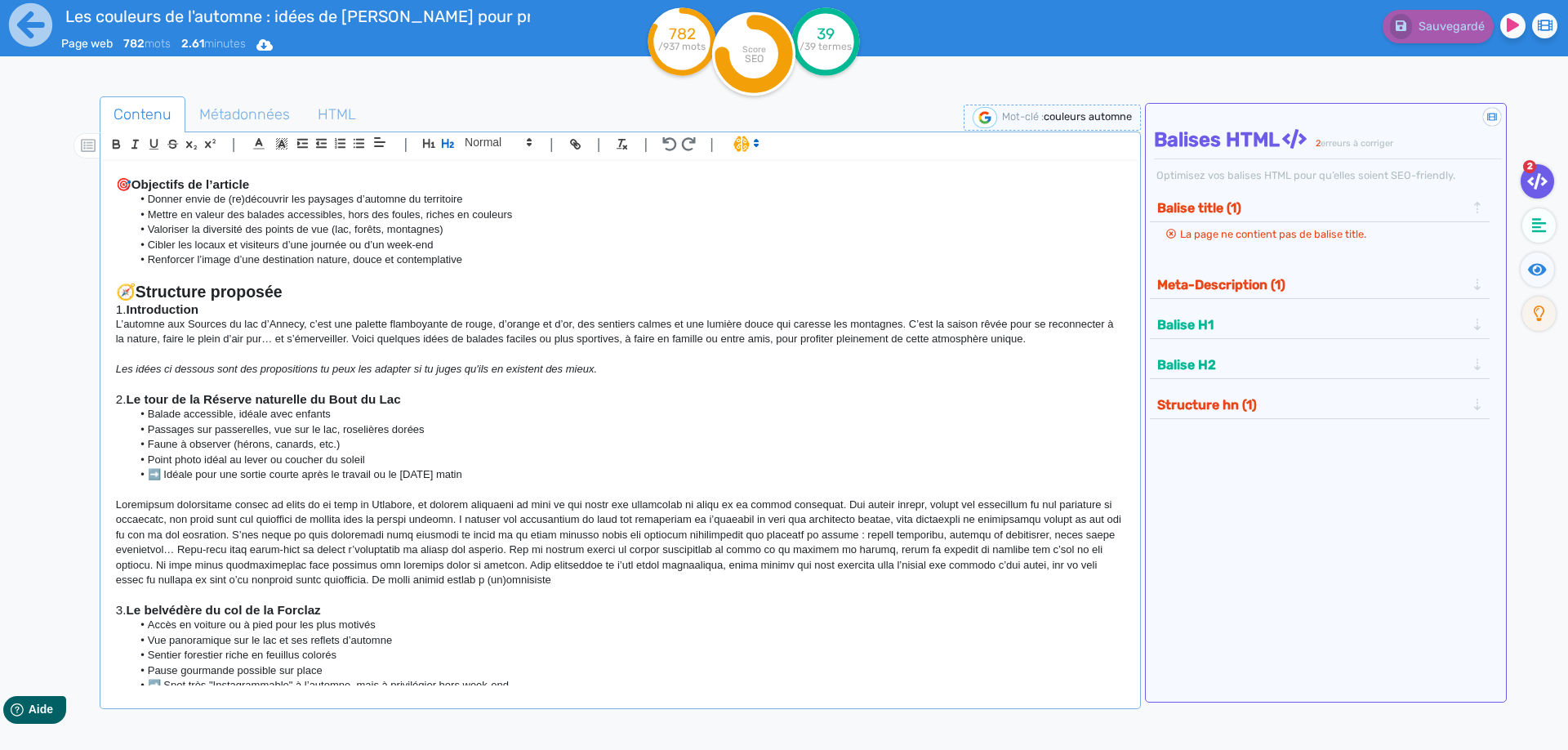
drag, startPoint x: 112, startPoint y: 506, endPoint x: 568, endPoint y: 586, distance: 463.0
click at [568, 586] on div "Les couleurs de l'automne : idées de [PERSON_NAME] pour profiter de l'été indie…" at bounding box center [620, 424] width 1033 height 526
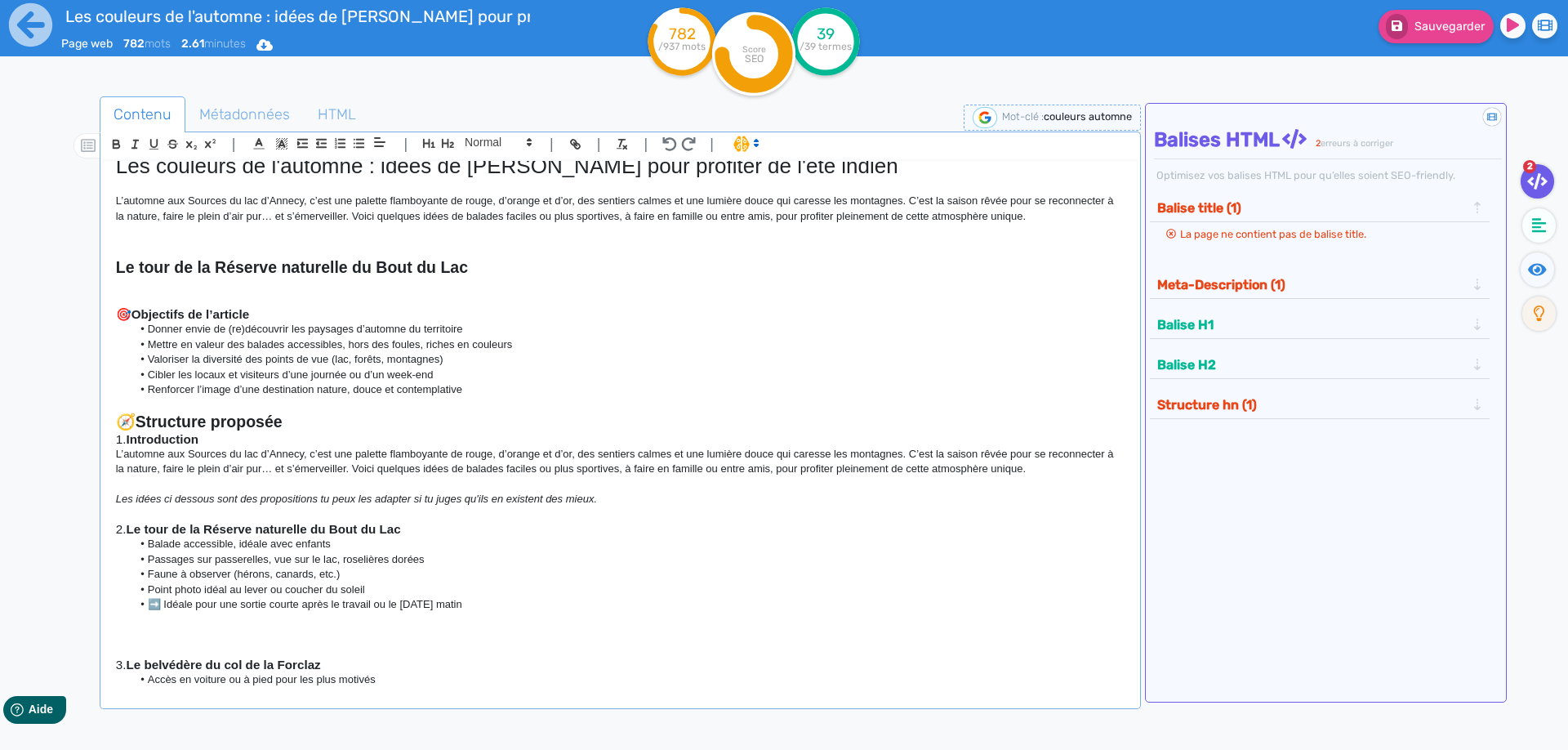
scroll to position [0, 0]
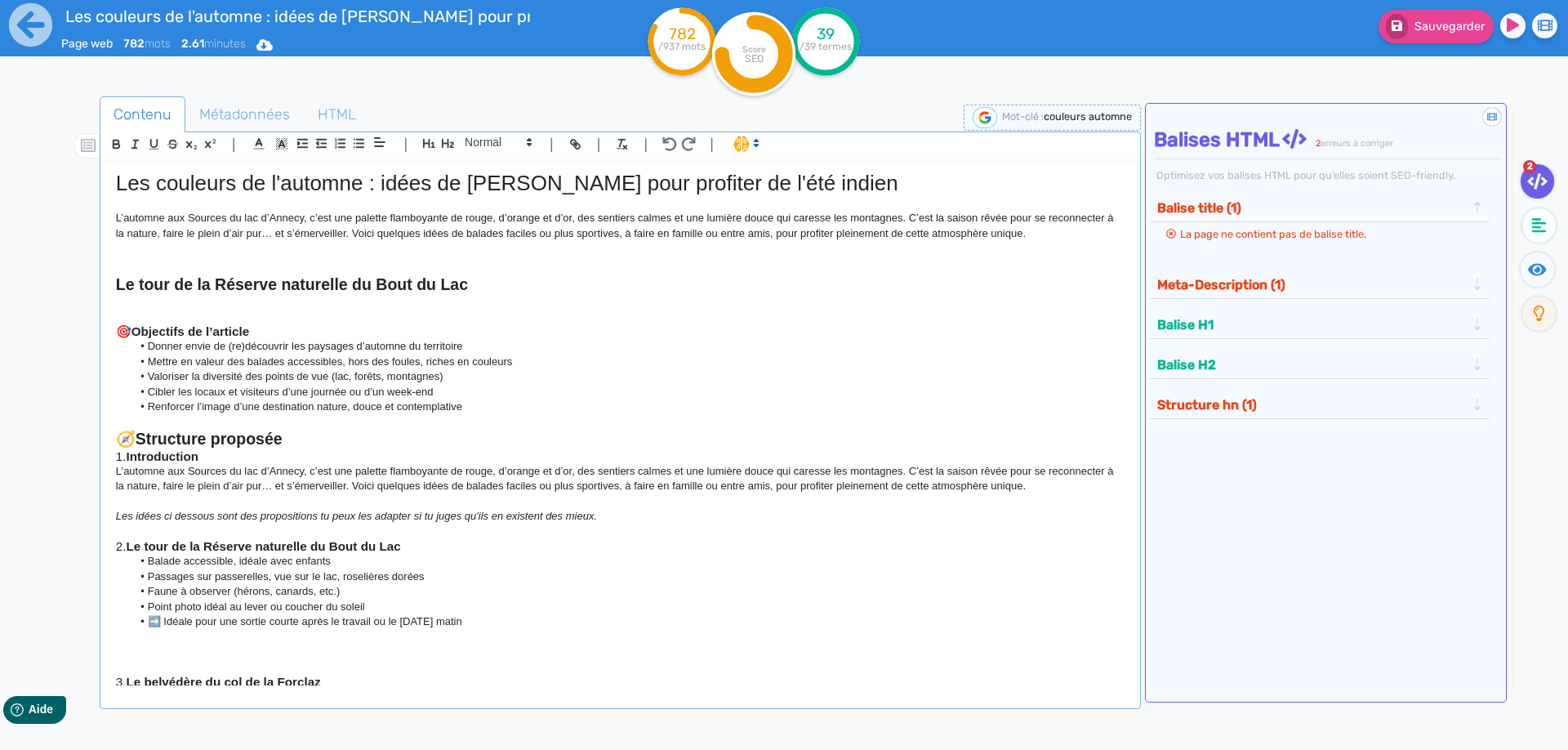
click at [187, 297] on p at bounding box center [620, 302] width 1009 height 15
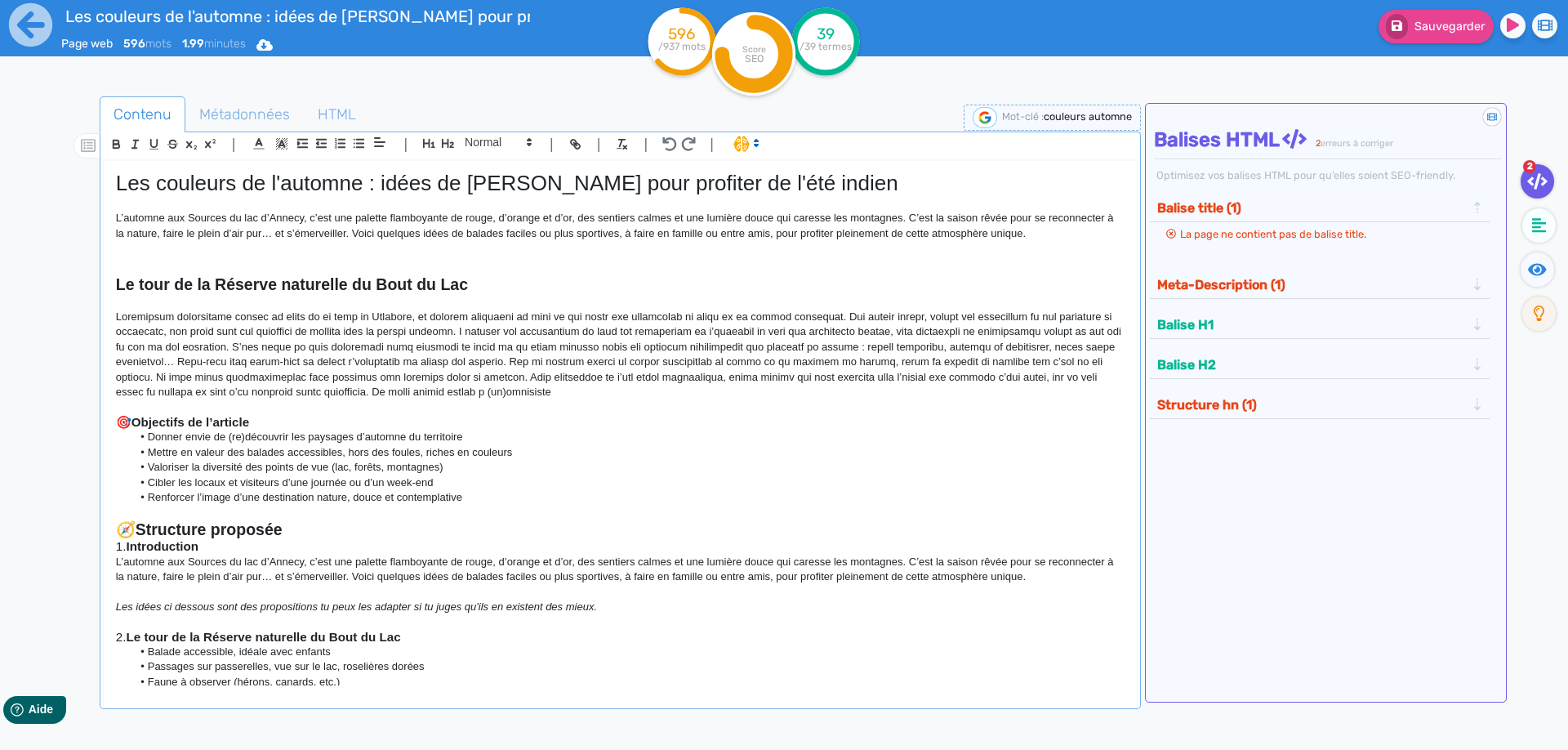
click at [434, 325] on p at bounding box center [620, 355] width 1009 height 90
click at [637, 317] on p at bounding box center [620, 355] width 1009 height 90
click at [836, 313] on p at bounding box center [620, 355] width 1009 height 90
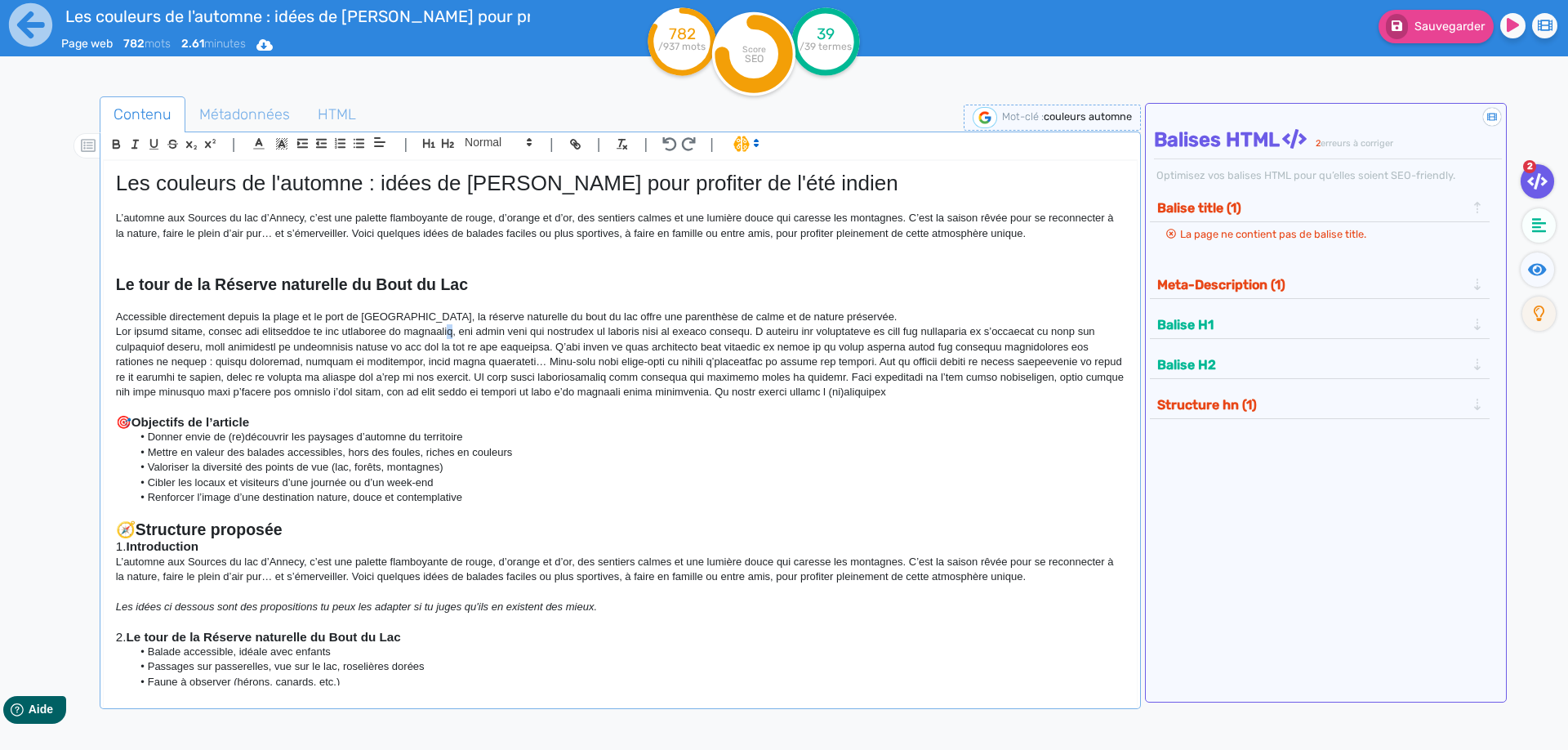
click at [451, 332] on p at bounding box center [620, 362] width 1009 height 75
click at [671, 350] on p at bounding box center [620, 362] width 1009 height 75
click at [796, 338] on p at bounding box center [620, 362] width 1009 height 75
click at [797, 332] on p at bounding box center [620, 362] width 1009 height 75
click at [799, 330] on p at bounding box center [620, 362] width 1009 height 75
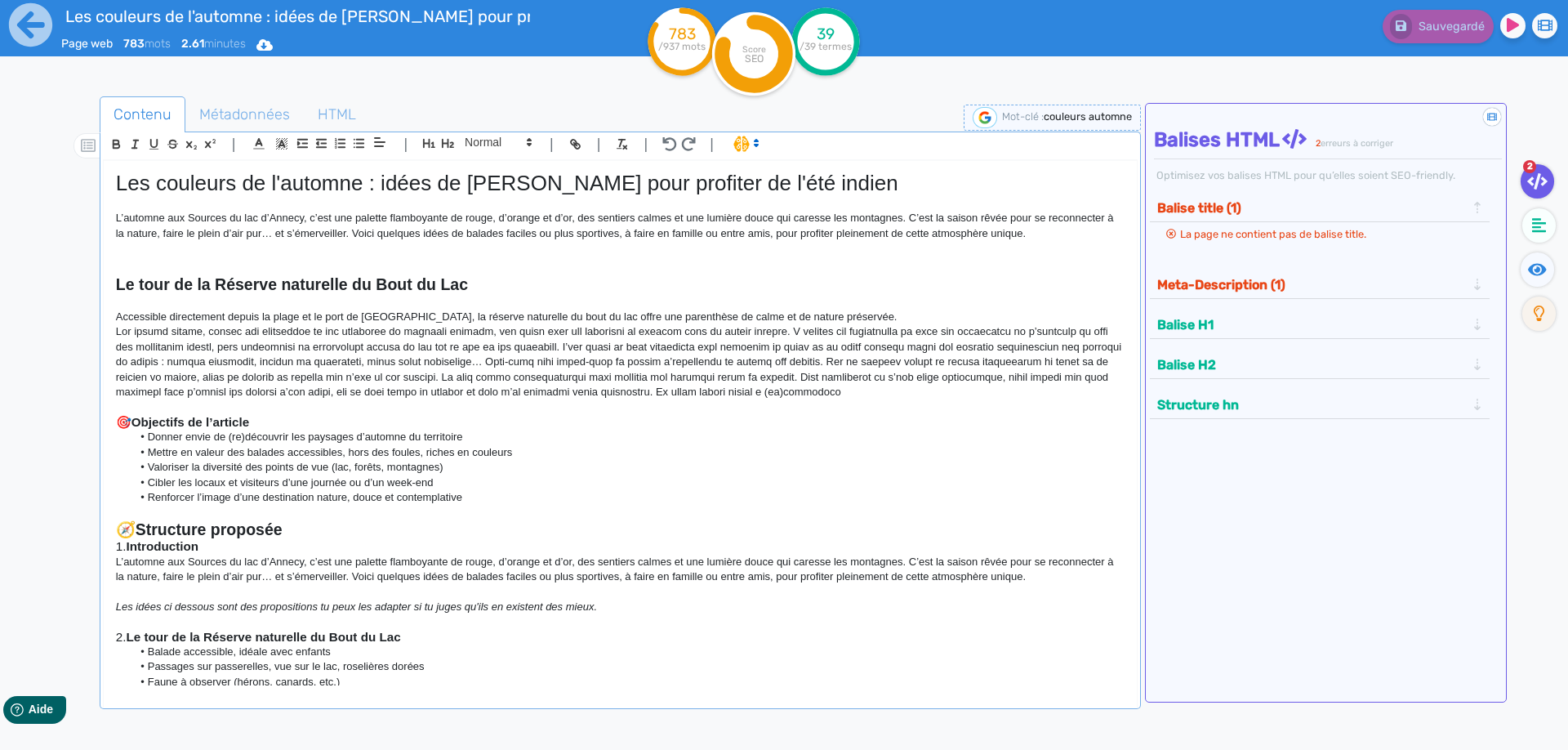
click at [596, 345] on p at bounding box center [620, 362] width 1009 height 75
click at [798, 335] on p at bounding box center [620, 362] width 1009 height 75
click at [804, 329] on p at bounding box center [620, 362] width 1009 height 75
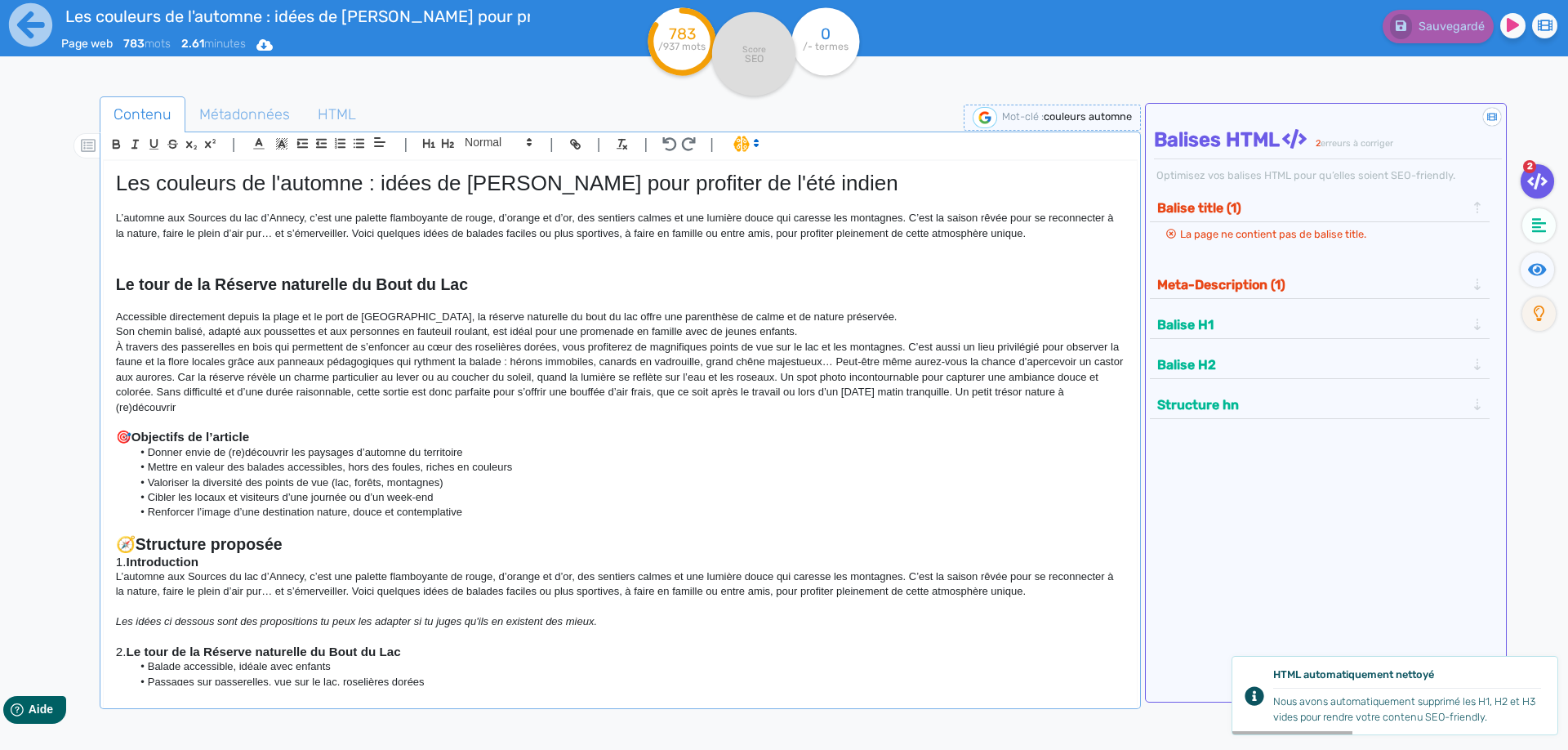
click at [907, 344] on p "À travers des passerelles en bois qui permettent de s’enfoncer au cœur des rose…" at bounding box center [620, 378] width 1009 height 75
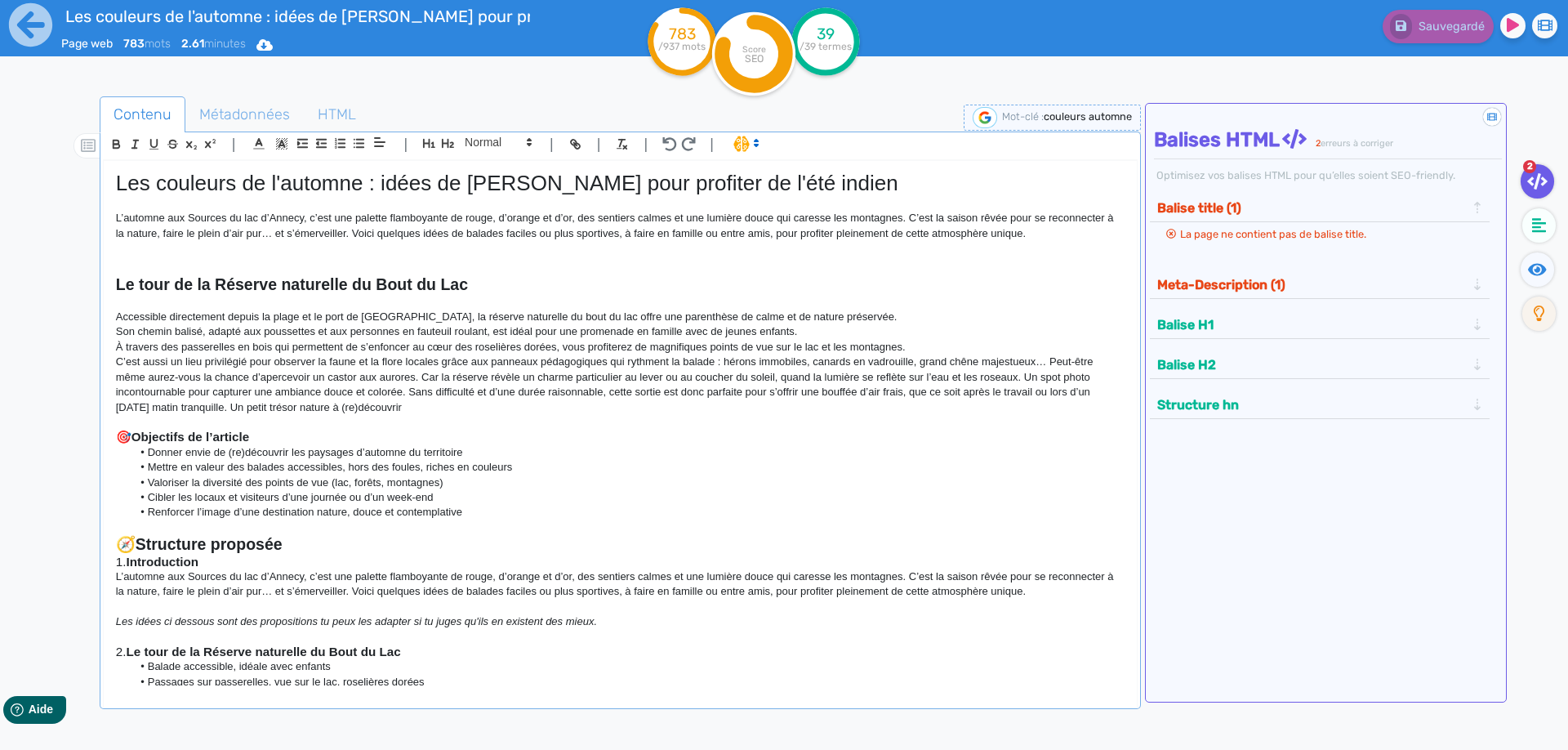
click at [1051, 360] on p "C’est aussi un lieu privilégié pour observer la faune et la flore locales grâce…" at bounding box center [620, 385] width 1009 height 60
click at [419, 375] on p "C’est aussi un lieu privilégié pour observer la faune et la flore locales grâce…" at bounding box center [620, 385] width 1009 height 60
click at [423, 376] on p "C’est aussi un lieu privilégié pour observer la faune et la flore locales grâce…" at bounding box center [620, 385] width 1009 height 60
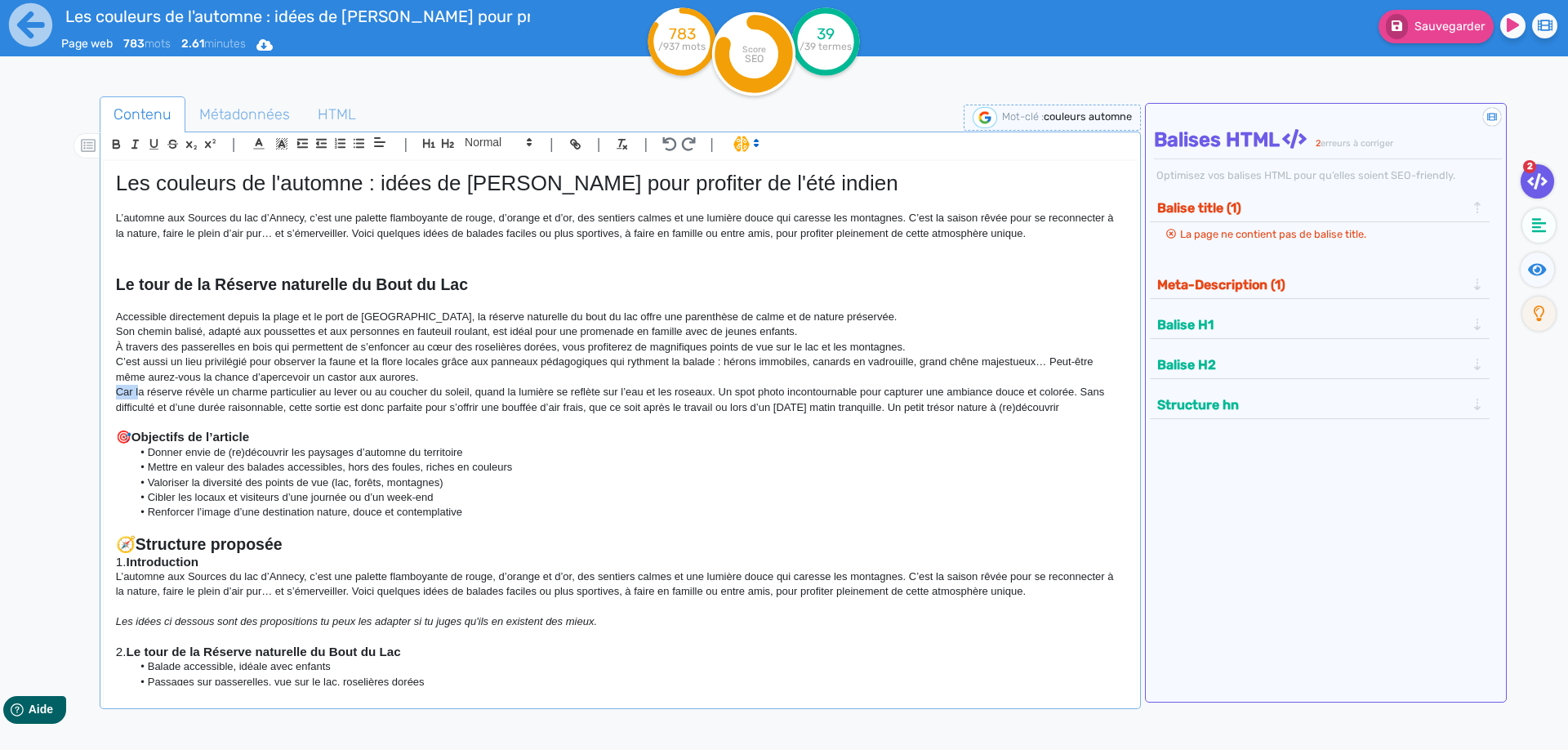
drag, startPoint x: 139, startPoint y: 390, endPoint x: 103, endPoint y: 387, distance: 36.1
click at [103, 387] on div "Les couleurs de l'automne : idées de [PERSON_NAME] pour profiter de l'été indie…" at bounding box center [620, 424] width 1033 height 526
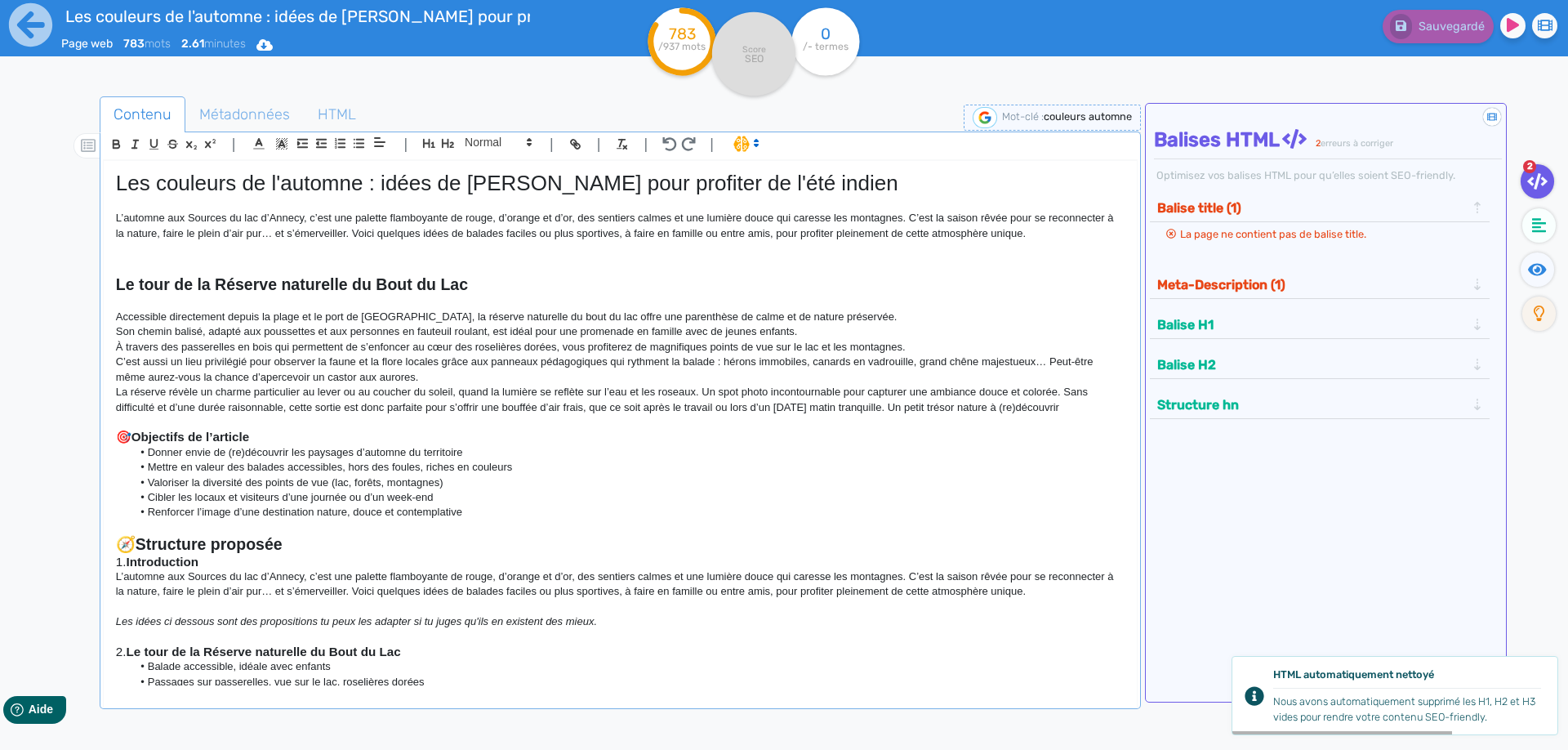
click at [435, 409] on p "La réserve révèle un charme particulier au lever ou au coucher du soleil, quand…" at bounding box center [620, 399] width 1009 height 30
click at [601, 390] on p "La réserve révèle un charme particulier au lever ou au coucher du soleil, quand…" at bounding box center [620, 399] width 1009 height 30
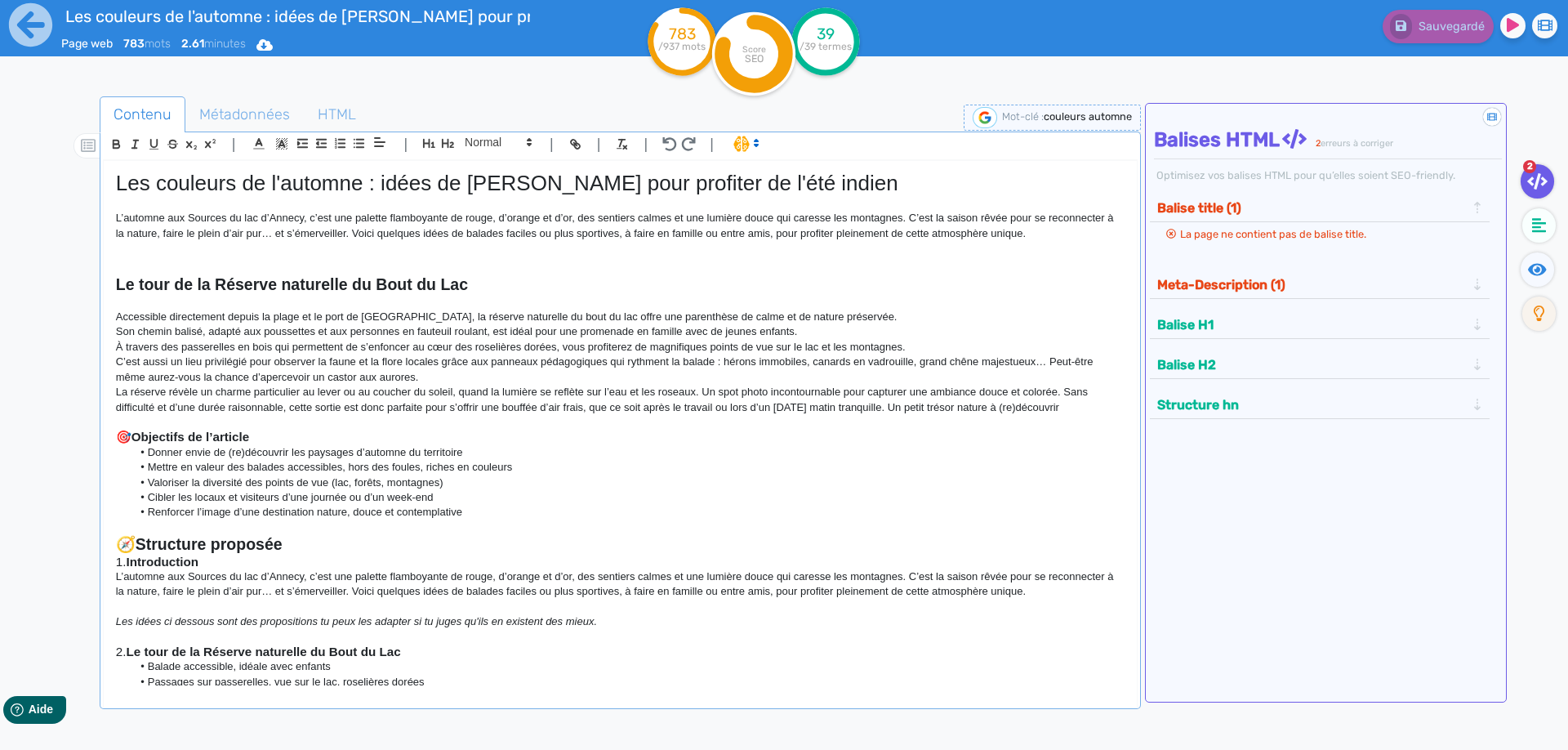
click at [1067, 393] on p "La réserve révèle un charme particulier au lever ou au coucher du soleil, quand…" at bounding box center [620, 399] width 1009 height 30
click at [236, 409] on p "Sans difficulté et d’une durée raisonnable, cette sortie est donc parfaite pour…" at bounding box center [620, 407] width 1009 height 15
click at [362, 419] on h3 at bounding box center [620, 422] width 1009 height 15
click at [492, 404] on p "Sans difficulté et d’une durée raisonnable, cette sortie est donc parfaite pour…" at bounding box center [620, 407] width 1009 height 15
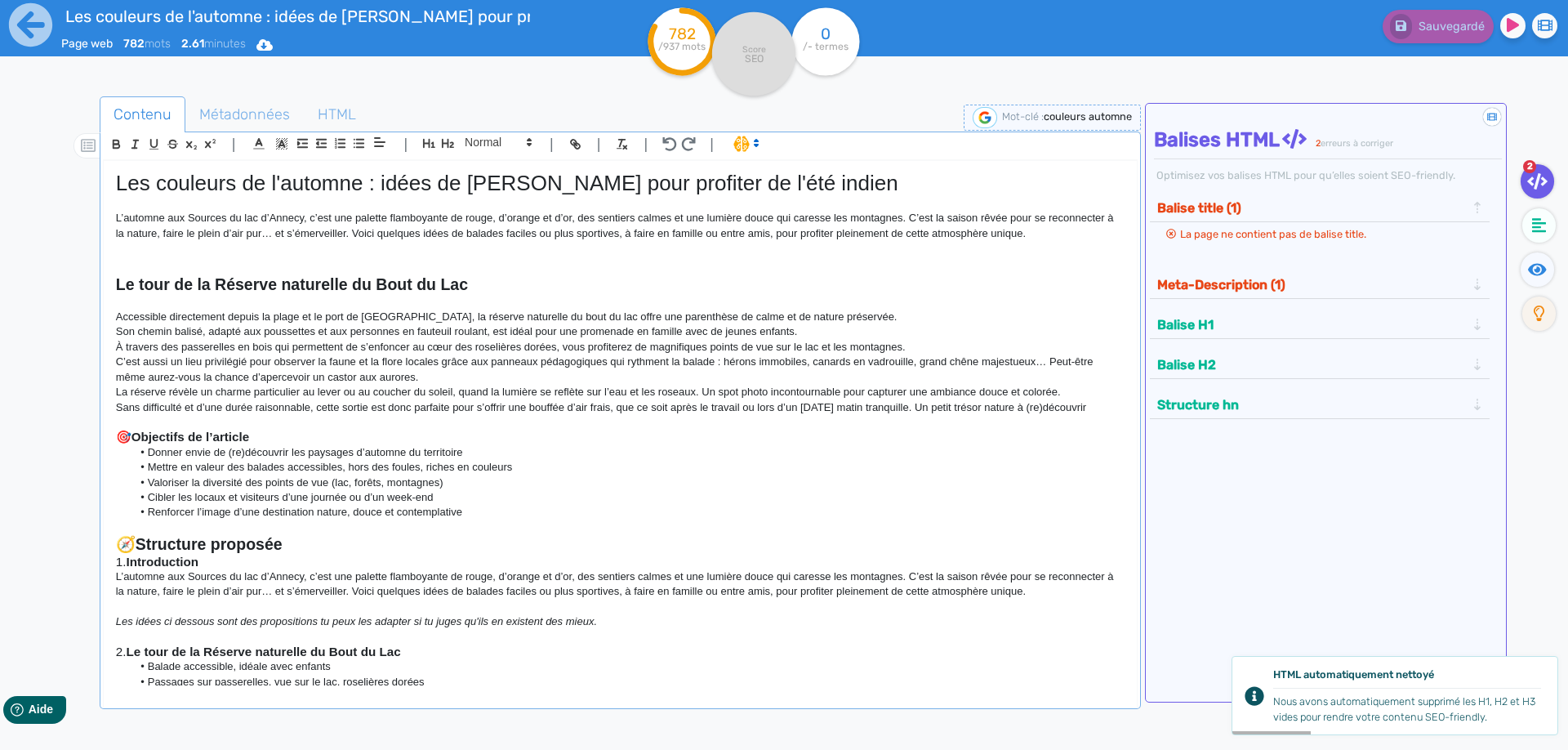
click at [1097, 406] on p "Sans difficulté et d’une durée raisonnable, cette sortie est donc parfaite pour…" at bounding box center [620, 407] width 1009 height 15
click at [1101, 411] on p "Sans difficulté et d’une durée raisonnable, cette sortie est donc parfaite pour…" at bounding box center [620, 407] width 1009 height 15
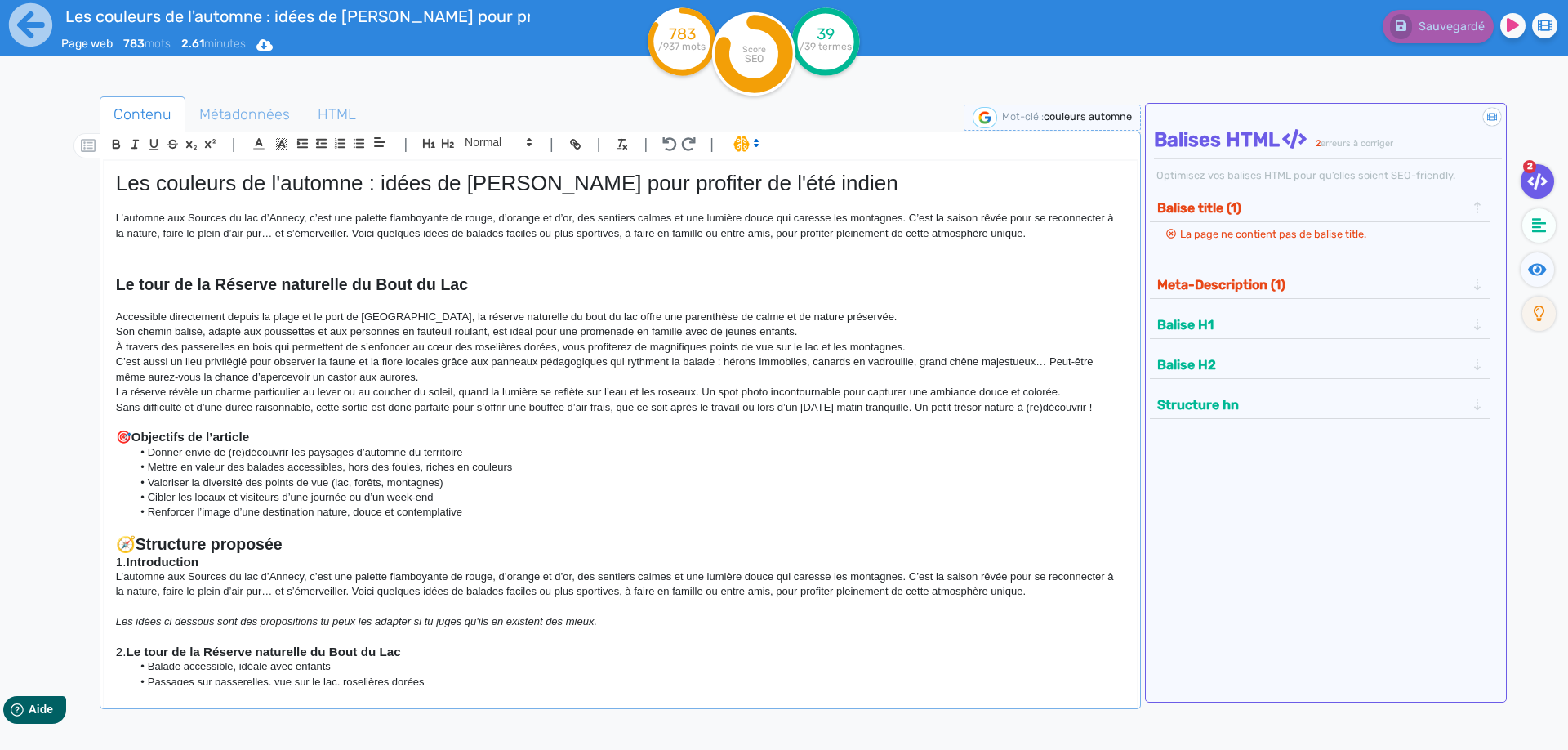
click at [688, 350] on p "À travers des passerelles en bois qui permettent de s’enfoncer au cœur des rose…" at bounding box center [620, 347] width 1009 height 15
click at [1119, 399] on p "La réserve révèle un charme particulier au lever ou au coucher du soleil, quand…" at bounding box center [620, 392] width 1009 height 15
click at [1097, 399] on p "La réserve révèle un charme particulier au lever ou au coucher du soleil, quand…" at bounding box center [620, 392] width 1009 height 15
click at [1116, 405] on p "Sans difficulté et d’une durée raisonnable, cette sortie est donc parfaite pour…" at bounding box center [620, 407] width 1009 height 15
click at [1111, 405] on p "Sans difficulté et d’une durée raisonnable, cette sortie est donc parfaite pour…" at bounding box center [620, 407] width 1009 height 15
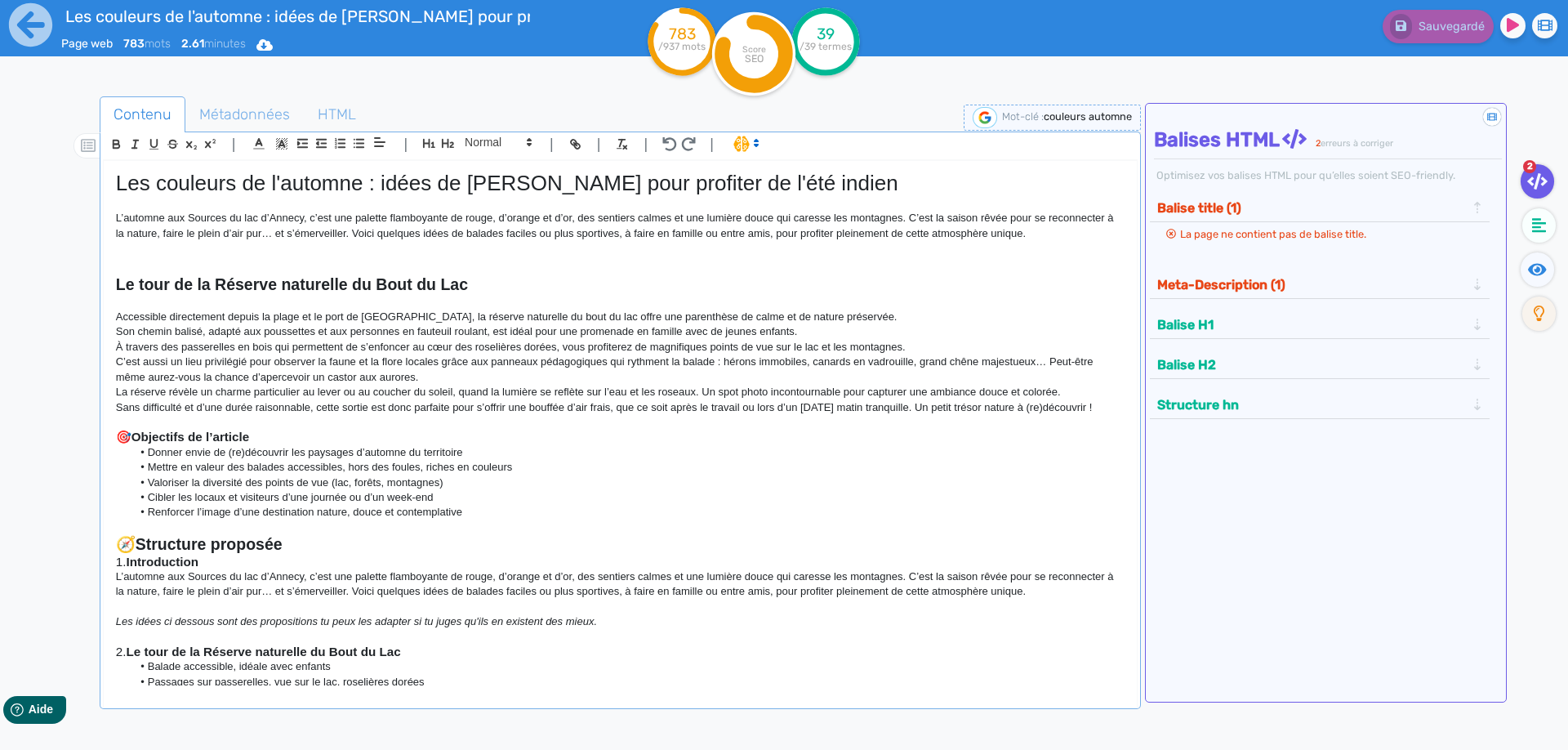
click at [1111, 408] on p "Sans difficulté et d’une durée raisonnable, cette sortie est donc parfaite pour…" at bounding box center [620, 407] width 1009 height 15
click at [1107, 407] on p "Sans difficulté et d’une durée raisonnable, cette sortie est donc parfaite pour…" at bounding box center [620, 407] width 1009 height 15
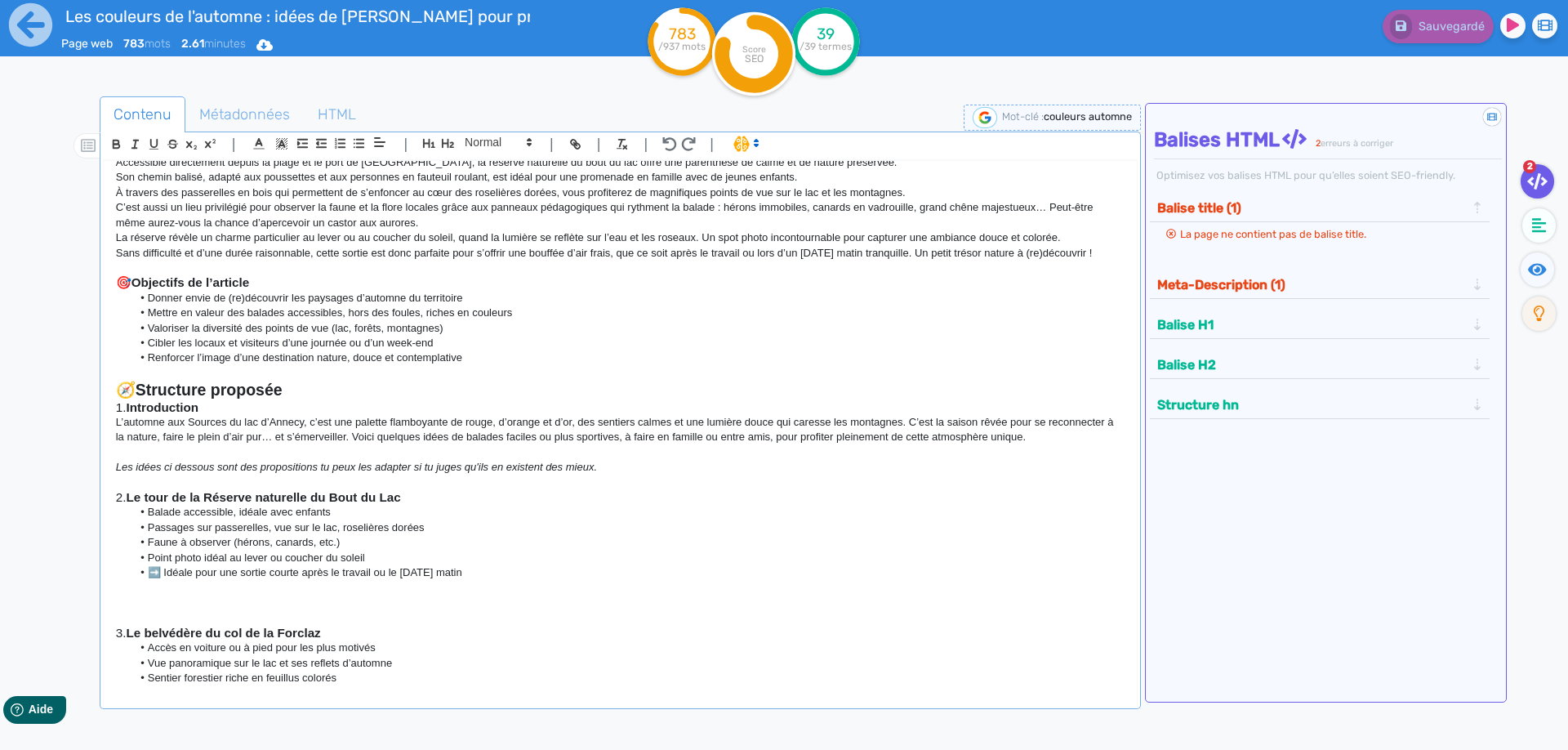
scroll to position [221, 0]
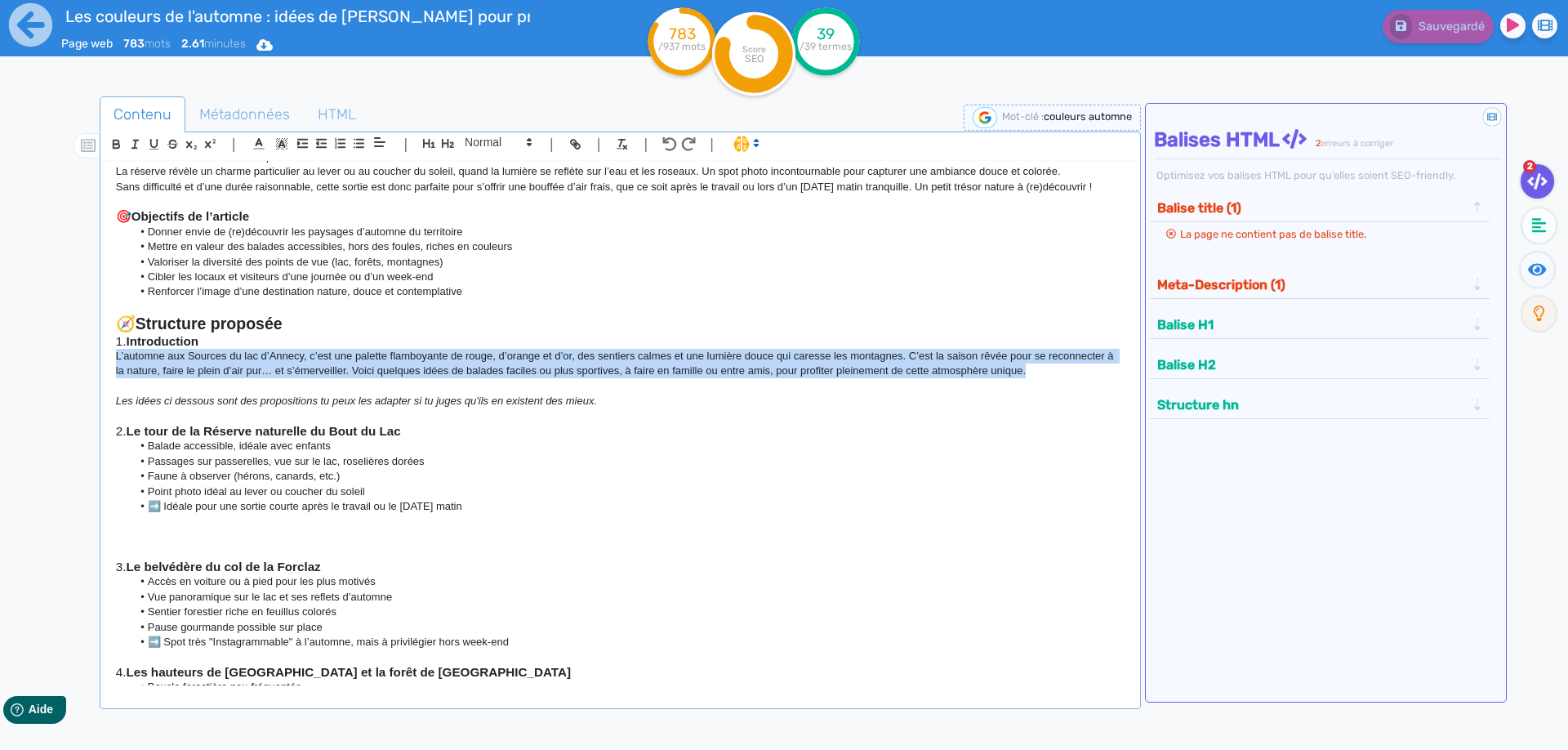
drag, startPoint x: 1049, startPoint y: 373, endPoint x: 107, endPoint y: 360, distance: 942.1
click at [107, 360] on div "Les couleurs de l'automne : idées de [PERSON_NAME] pour profiter de l'été indie…" at bounding box center [620, 424] width 1033 height 526
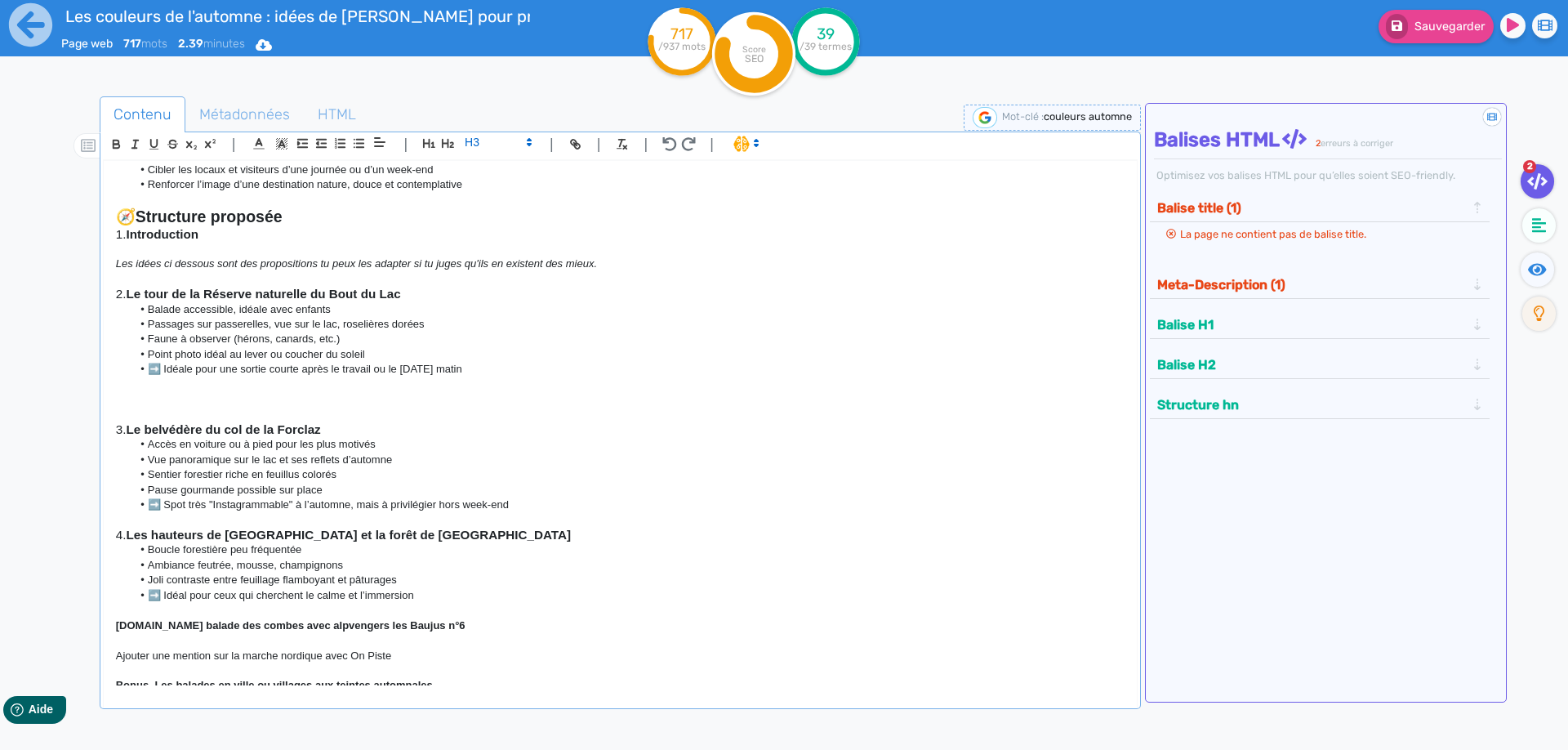
scroll to position [368, 0]
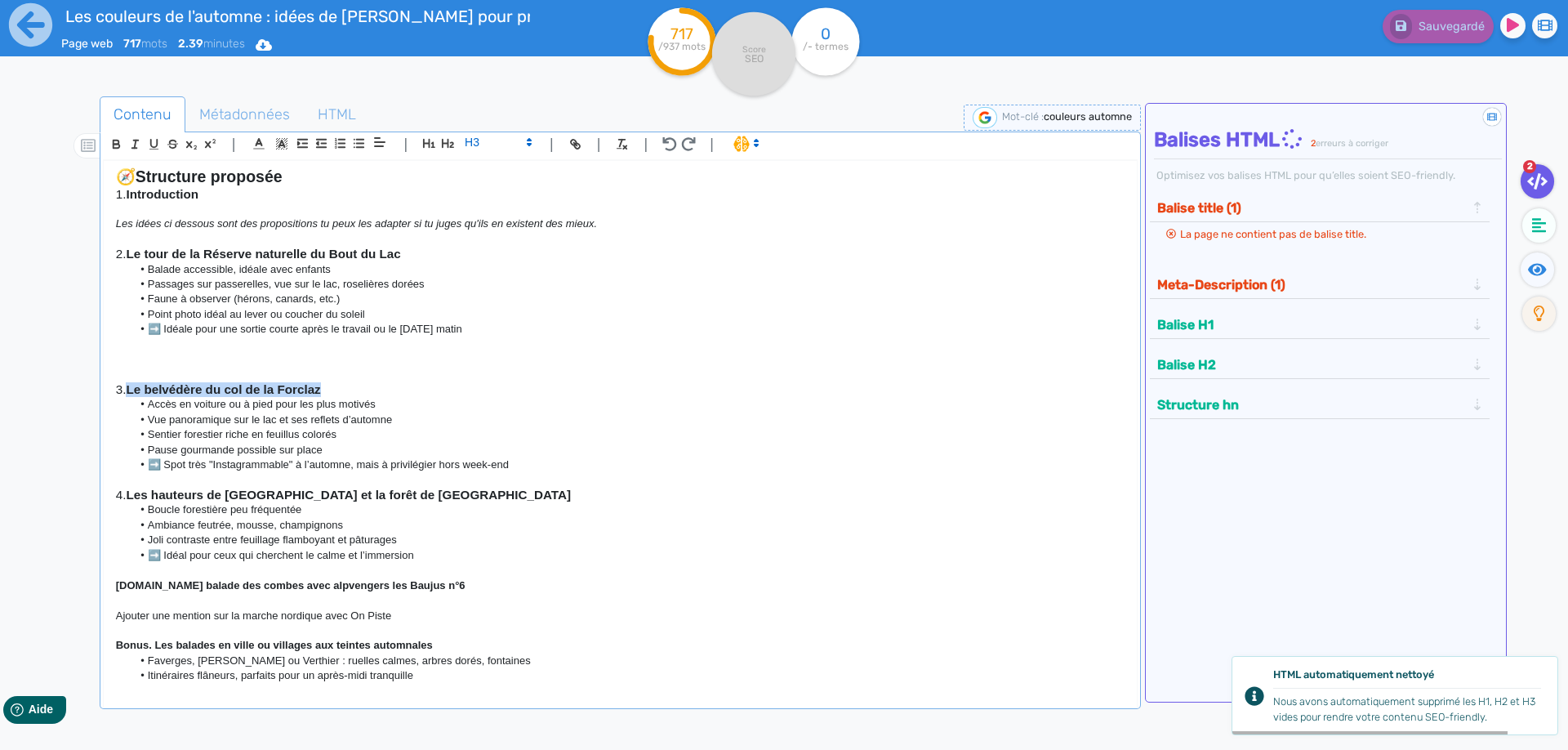
drag, startPoint x: 130, startPoint y: 387, endPoint x: 367, endPoint y: 390, distance: 237.0
click at [367, 390] on h3 "3. Le belvédère du [GEOGRAPHIC_DATA]" at bounding box center [620, 389] width 1009 height 15
copy strong "Le belvédère du col de la Forclaz"
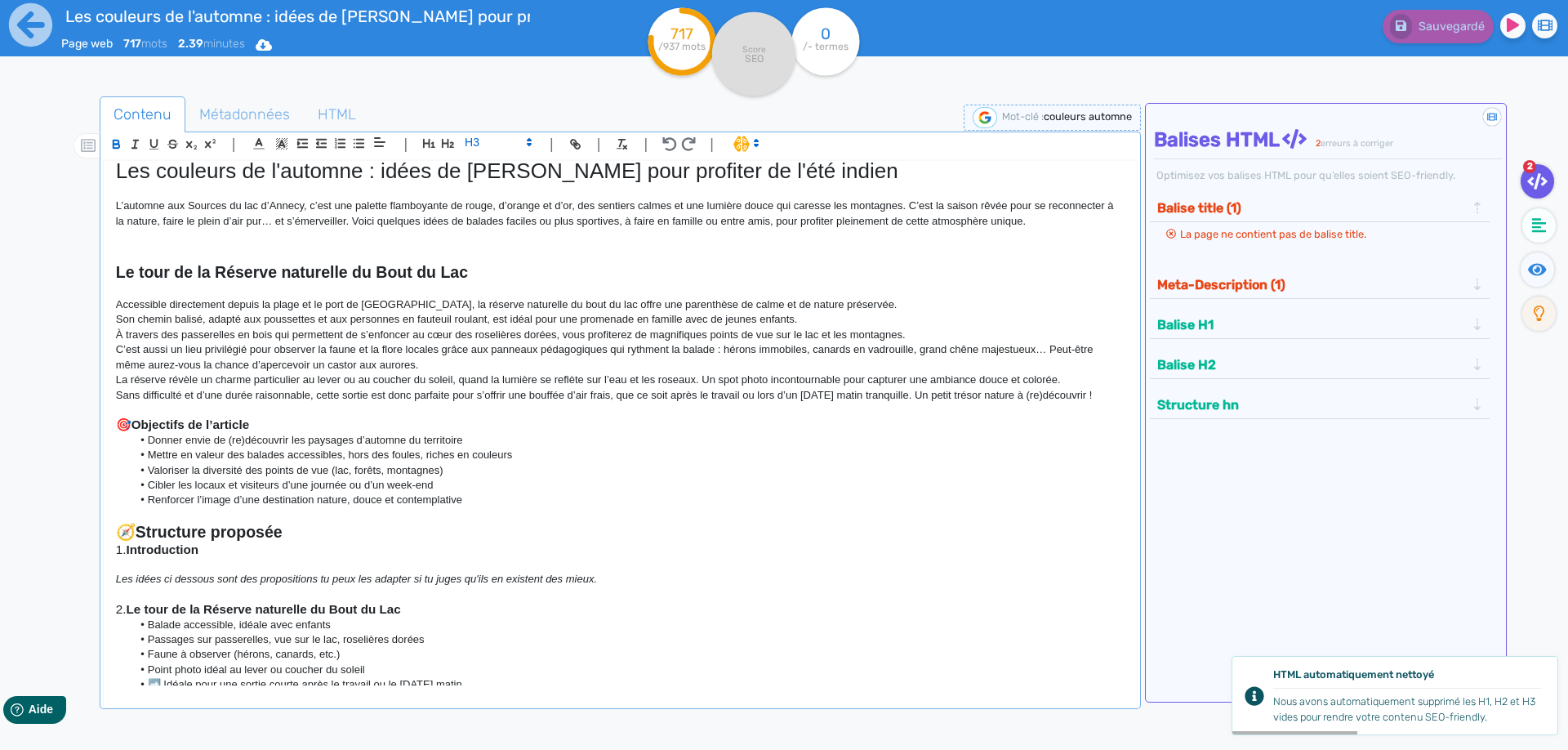
scroll to position [0, 0]
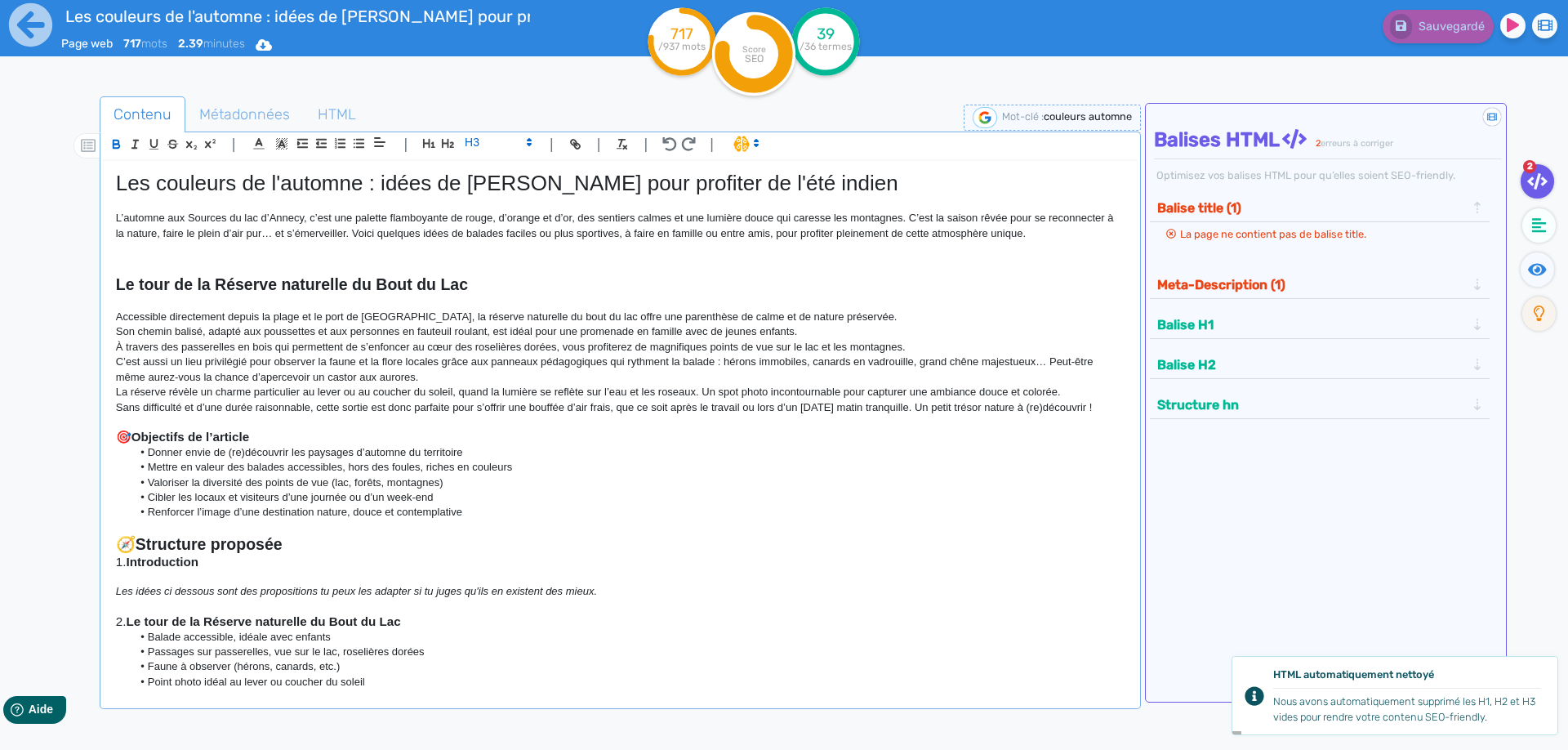
click at [1106, 409] on p "Sans difficulté et d’une durée raisonnable, cette sortie est donc parfaite pour…" at bounding box center [620, 407] width 1009 height 15
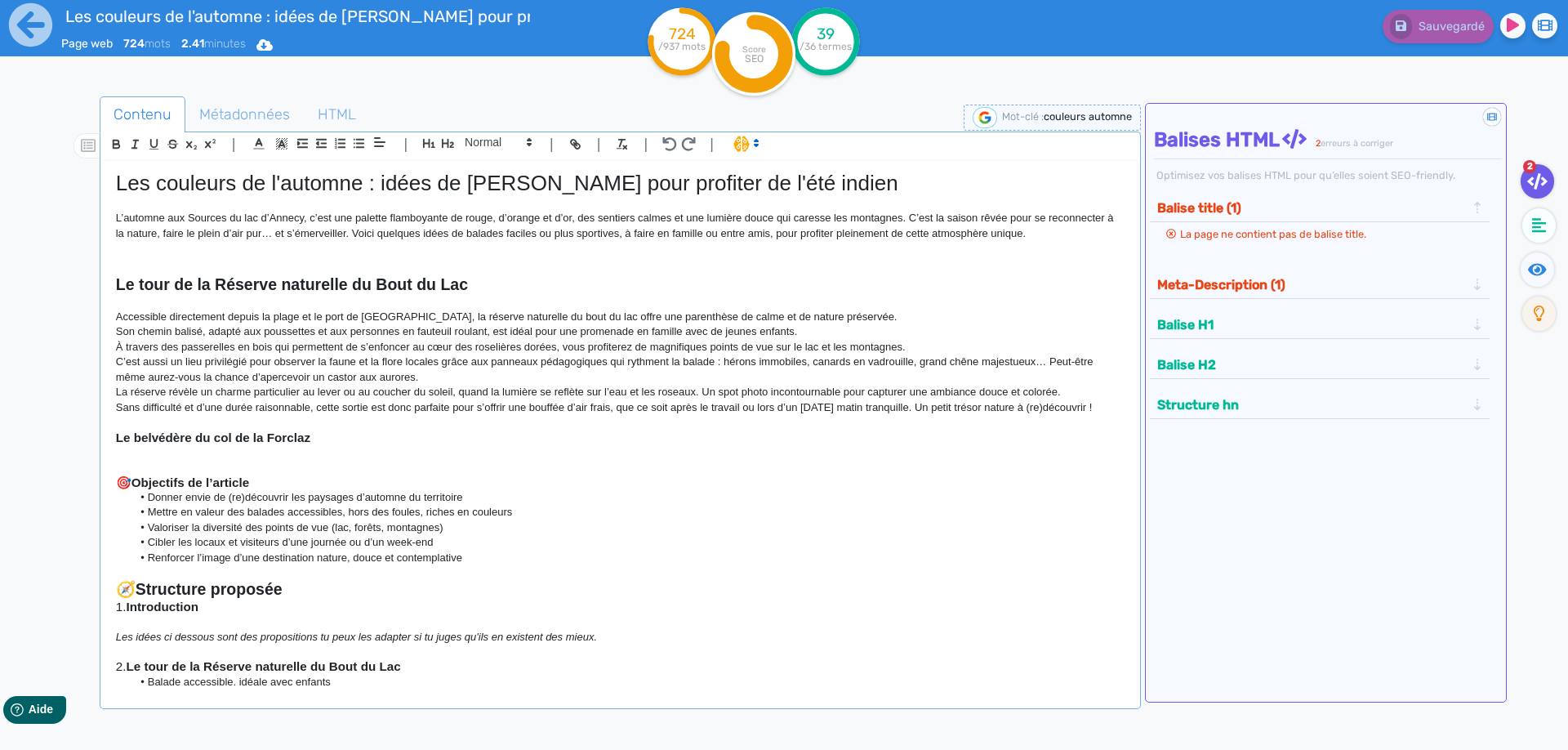
scroll to position [74, 0]
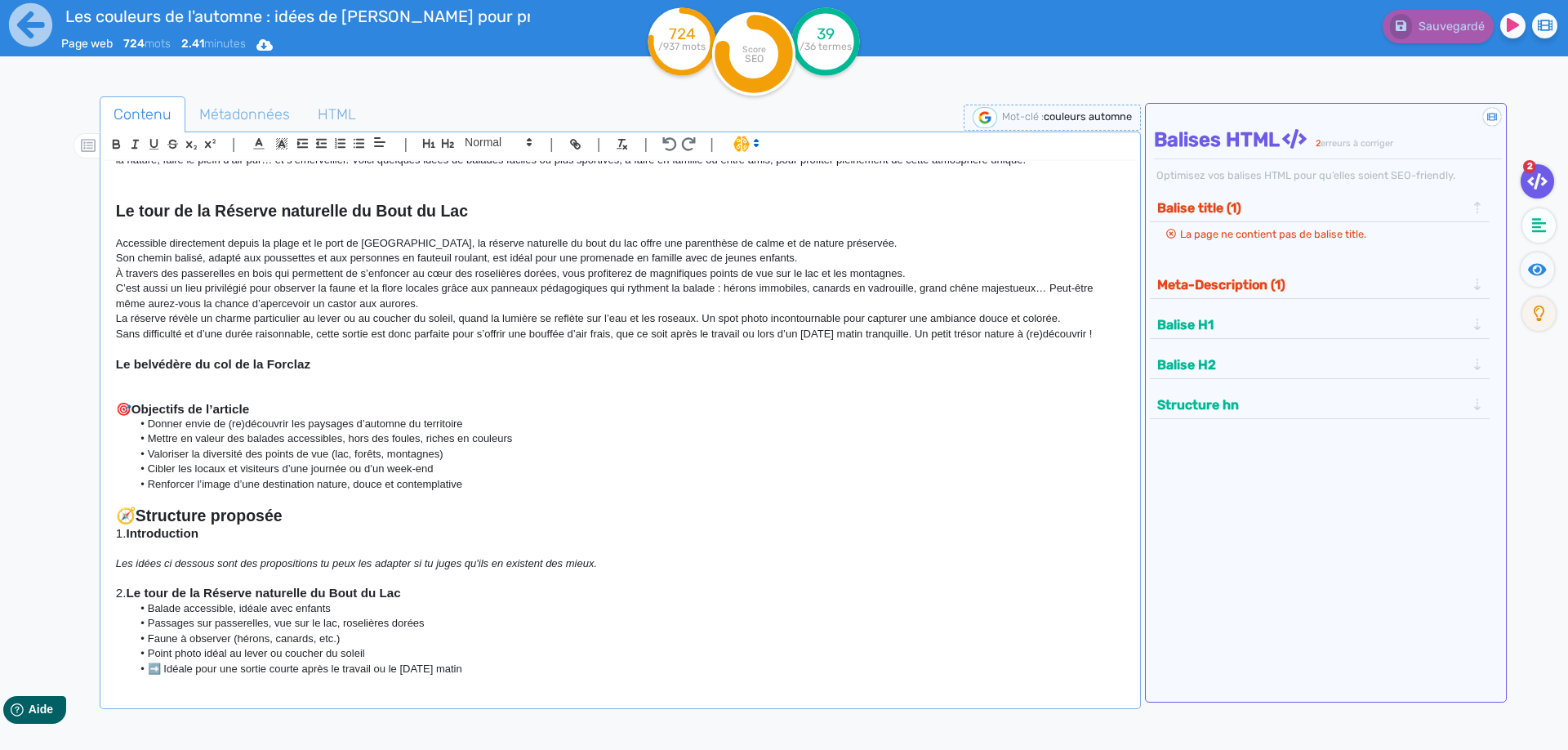
click at [171, 386] on p at bounding box center [620, 378] width 1009 height 15
click at [127, 380] on p at bounding box center [620, 378] width 1009 height 15
click at [110, 378] on div "Les couleurs de l'automne : idées de [PERSON_NAME] pour profiter de l'été indie…" at bounding box center [620, 424] width 1033 height 526
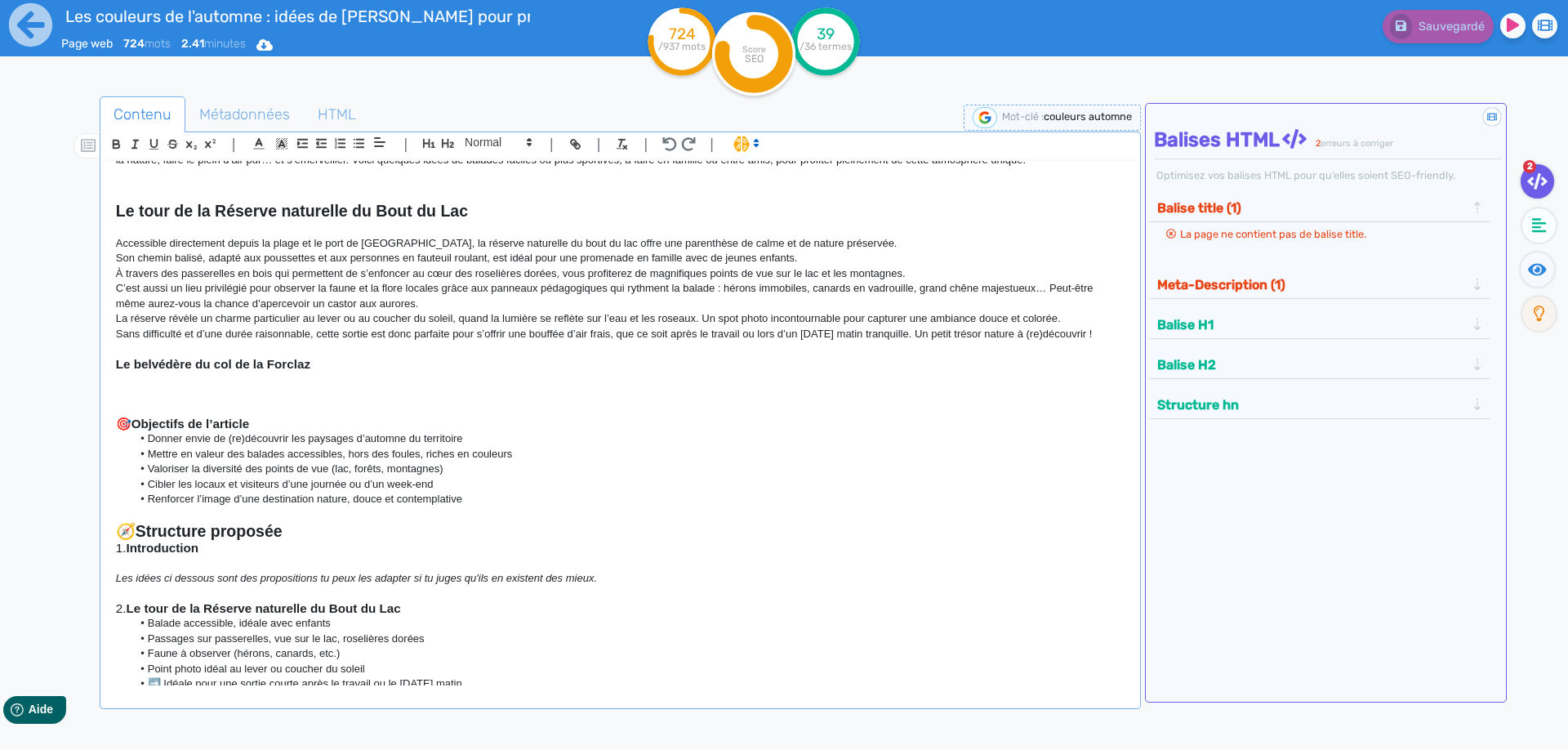
click at [165, 388] on p at bounding box center [620, 393] width 1009 height 15
click at [139, 392] on p at bounding box center [620, 393] width 1009 height 15
click at [110, 390] on div "Les couleurs de l'automne : idées de [PERSON_NAME] pour profiter de l'été indie…" at bounding box center [620, 424] width 1033 height 526
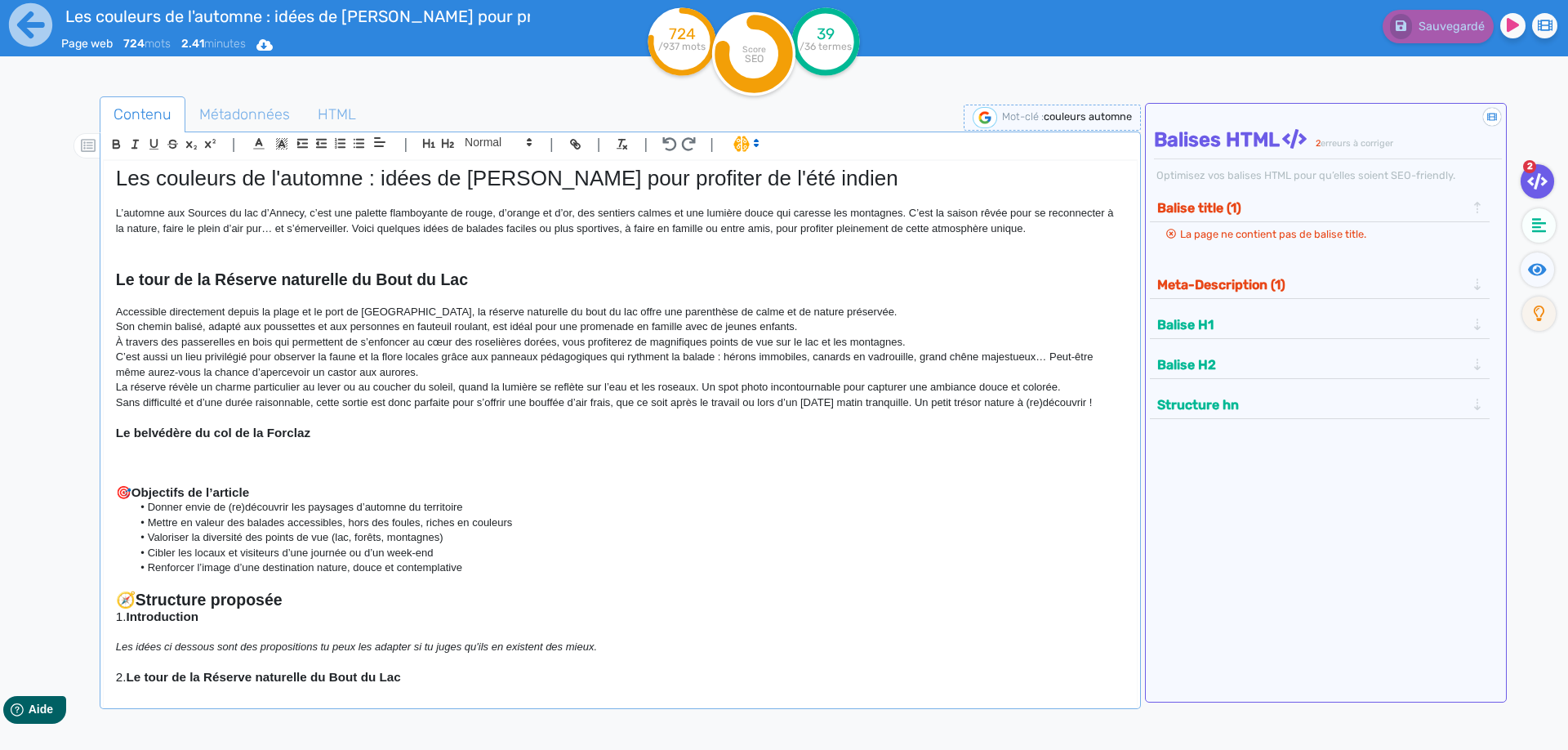
scroll to position [0, 0]
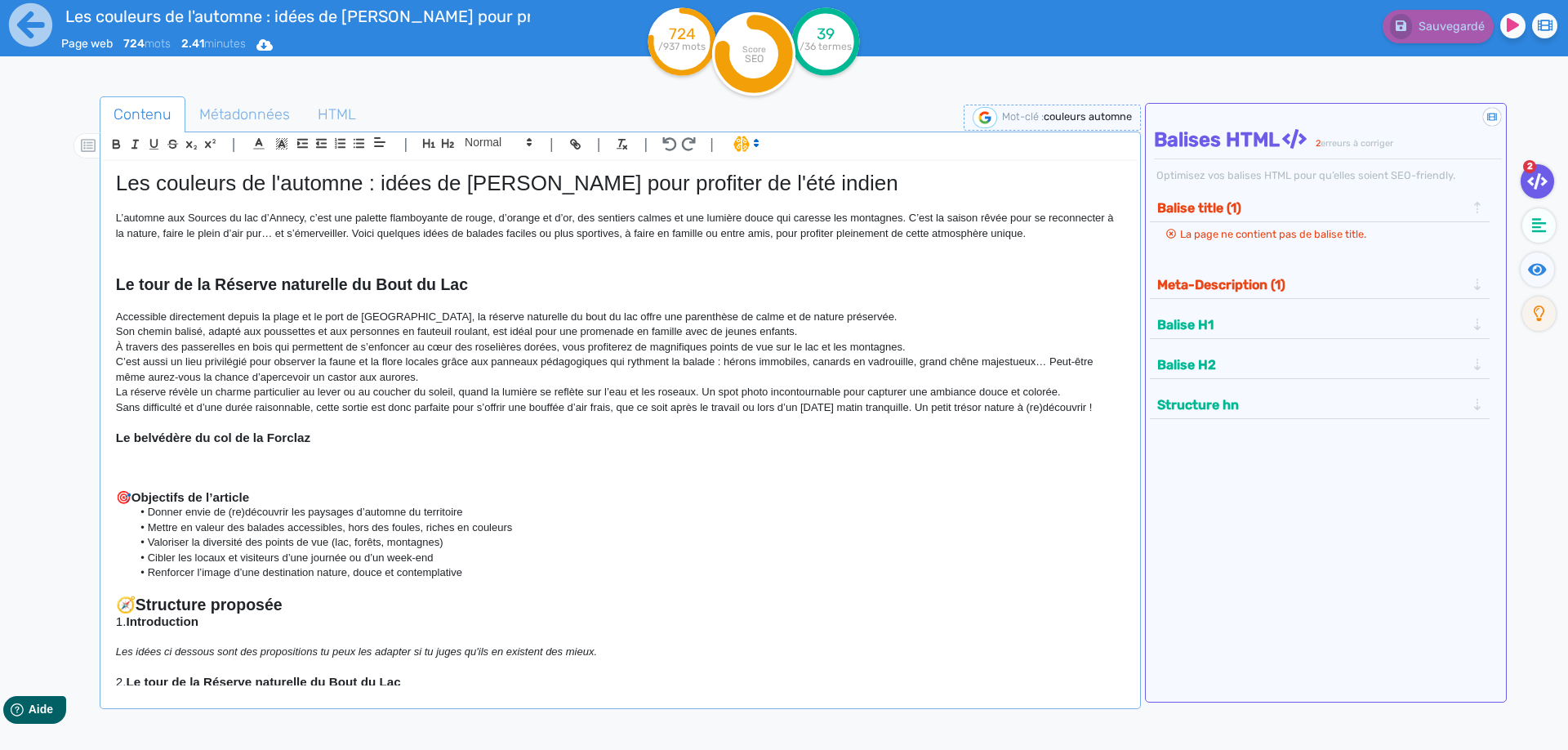
click at [146, 475] on p at bounding box center [620, 467] width 1009 height 15
click at [121, 475] on p at bounding box center [620, 467] width 1009 height 15
click at [112, 465] on div "Les couleurs de l'automne : idées de [PERSON_NAME] pour profiter de l'été indie…" at bounding box center [620, 424] width 1033 height 526
click at [118, 466] on p at bounding box center [620, 467] width 1009 height 15
click at [114, 469] on div "Les couleurs de l'automne : idées de [PERSON_NAME] pour profiter de l'été indie…" at bounding box center [620, 424] width 1033 height 526
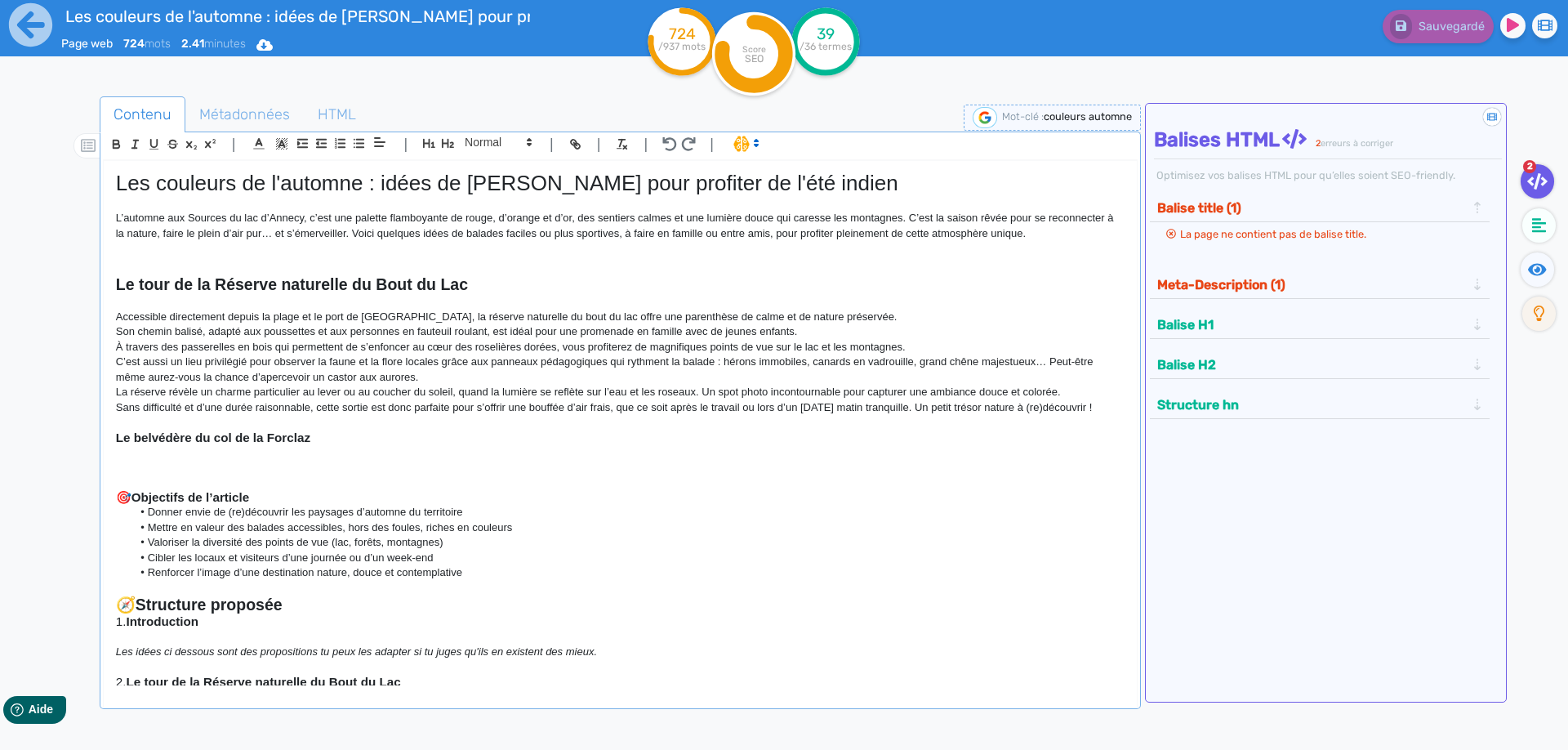
click at [125, 455] on p at bounding box center [620, 452] width 1009 height 15
click at [127, 470] on p at bounding box center [620, 467] width 1009 height 15
click at [115, 466] on div "Les couleurs de l'automne : idées de [PERSON_NAME] pour profiter de l'été indie…" at bounding box center [620, 424] width 1033 height 526
click at [231, 470] on p at bounding box center [620, 467] width 1009 height 15
